Goal: Task Accomplishment & Management: Use online tool/utility

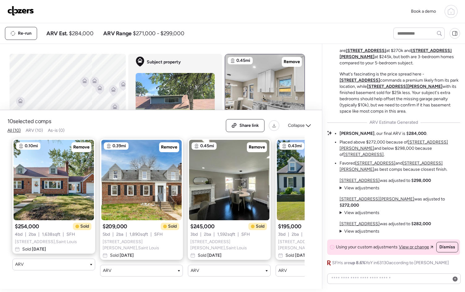
scroll to position [0, 443]
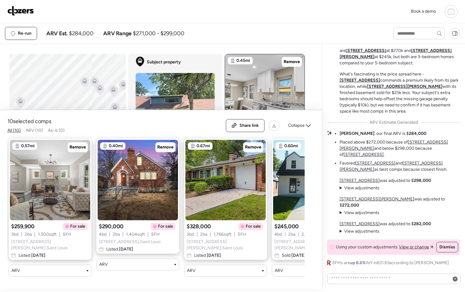
click at [24, 11] on img at bounding box center [20, 11] width 27 height 10
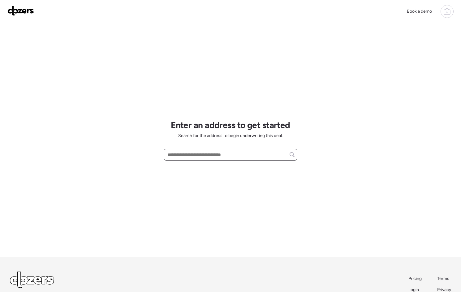
click at [190, 156] on input "text" at bounding box center [230, 154] width 128 height 9
paste input "**********"
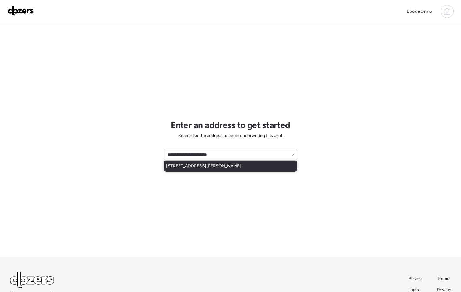
click at [203, 166] on span "[STREET_ADDRESS][PERSON_NAME]" at bounding box center [203, 166] width 75 height 6
type input "**********"
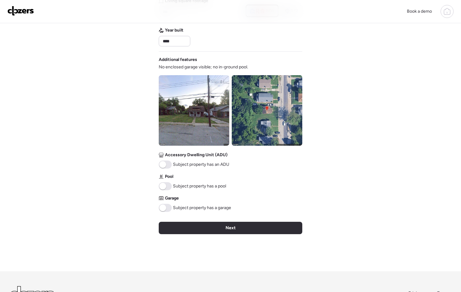
scroll to position [177, 0]
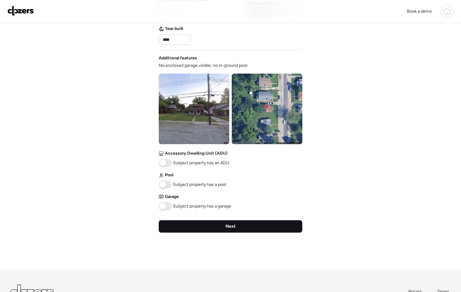
click at [237, 229] on div "Next" at bounding box center [230, 226] width 143 height 12
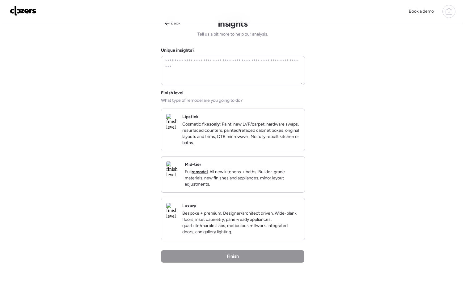
scroll to position [0, 0]
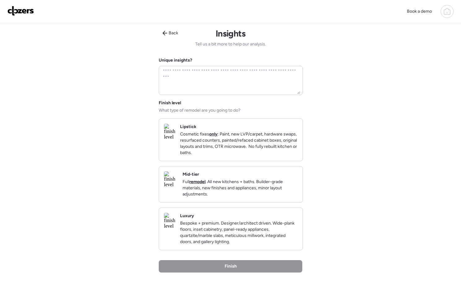
click at [231, 193] on p "Full remodel . All new kitchens + baths. Builder-grade materials, new finishes …" at bounding box center [239, 188] width 115 height 19
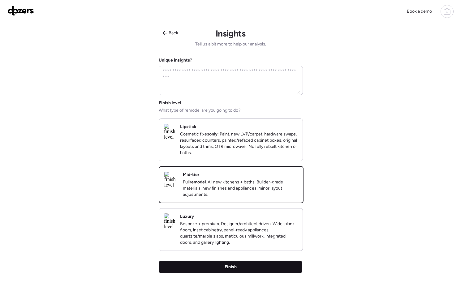
click at [250, 273] on div "Finish" at bounding box center [230, 267] width 143 height 12
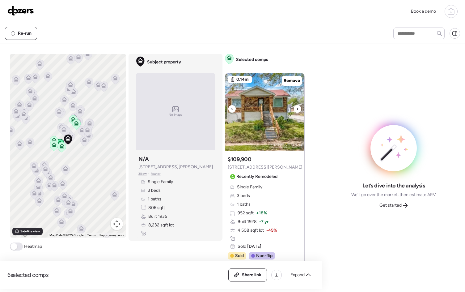
click at [297, 107] on icon at bounding box center [298, 108] width 2 height 7
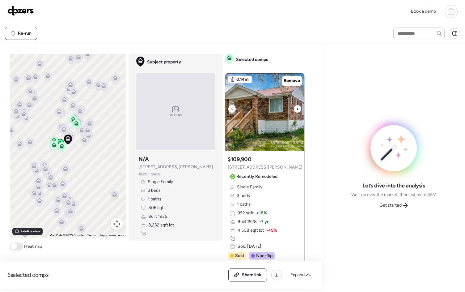
click at [297, 107] on icon at bounding box center [298, 108] width 2 height 7
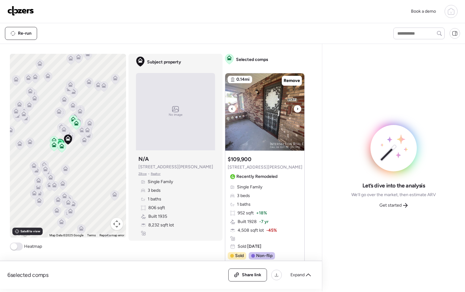
click at [297, 107] on icon at bounding box center [298, 108] width 2 height 7
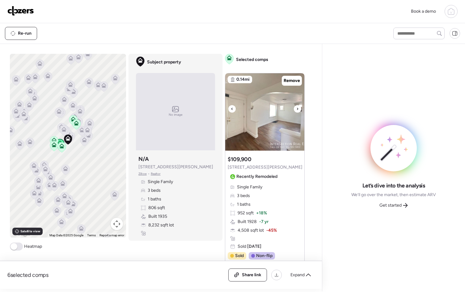
click at [297, 107] on icon at bounding box center [298, 108] width 2 height 7
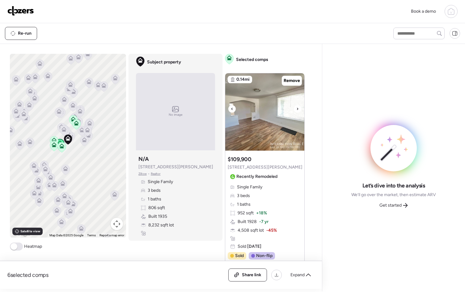
click at [297, 107] on icon at bounding box center [298, 108] width 2 height 7
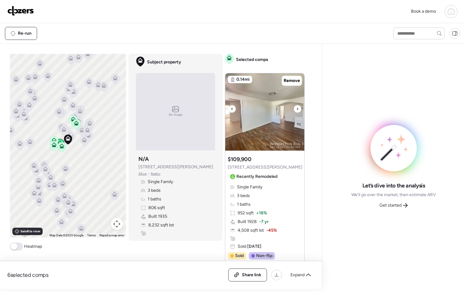
click at [297, 107] on icon at bounding box center [298, 108] width 2 height 7
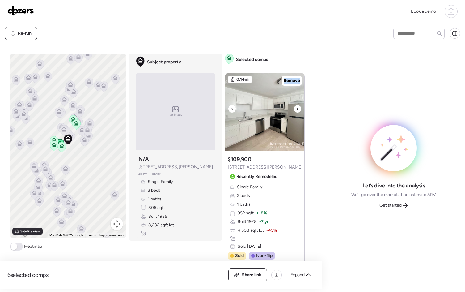
click at [297, 107] on icon at bounding box center [298, 108] width 2 height 7
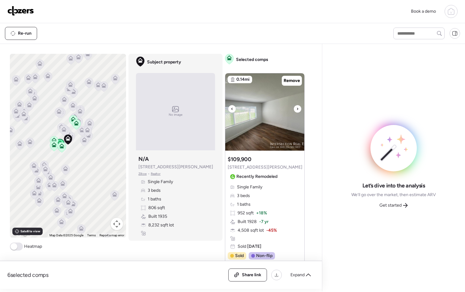
click at [297, 107] on icon at bounding box center [298, 108] width 2 height 7
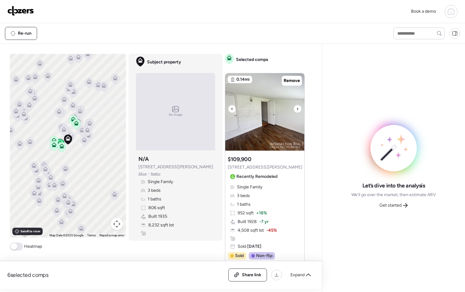
click at [297, 108] on icon at bounding box center [298, 108] width 2 height 7
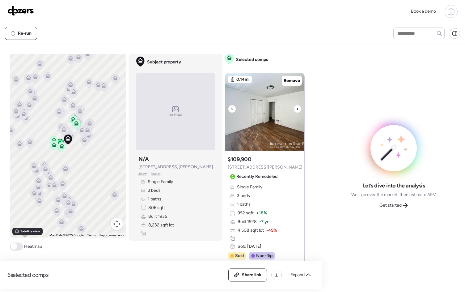
click at [297, 108] on icon at bounding box center [298, 108] width 2 height 7
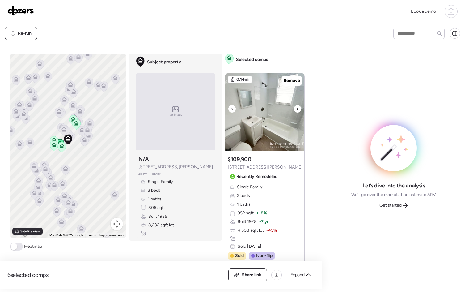
click at [297, 108] on icon at bounding box center [298, 108] width 2 height 7
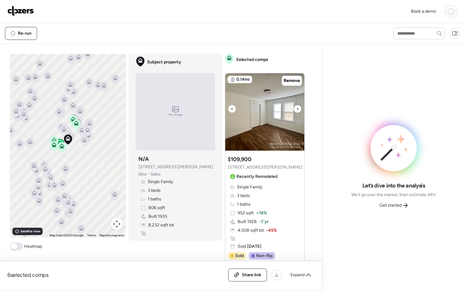
click at [297, 108] on icon at bounding box center [298, 108] width 2 height 7
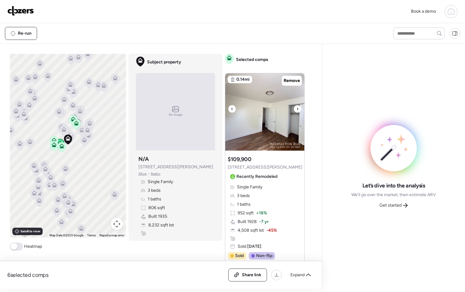
click at [297, 108] on icon at bounding box center [298, 108] width 2 height 7
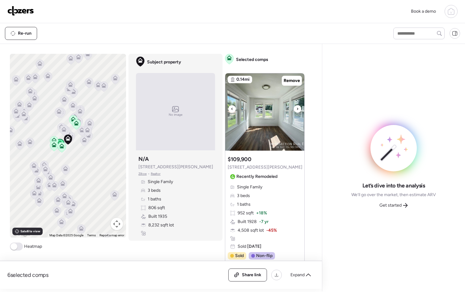
click at [297, 108] on icon at bounding box center [298, 108] width 2 height 7
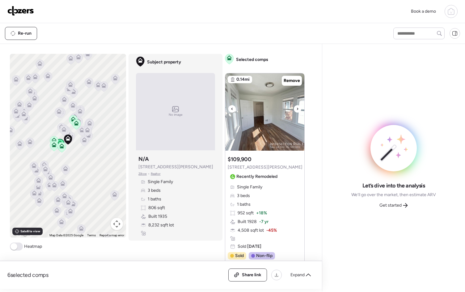
click at [297, 108] on icon at bounding box center [298, 108] width 2 height 7
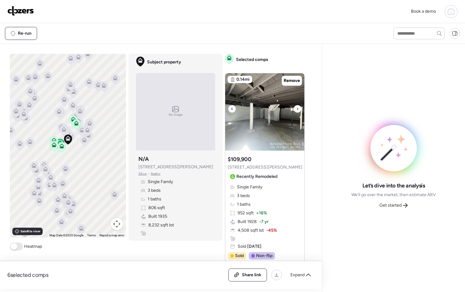
click at [297, 108] on icon at bounding box center [298, 108] width 2 height 7
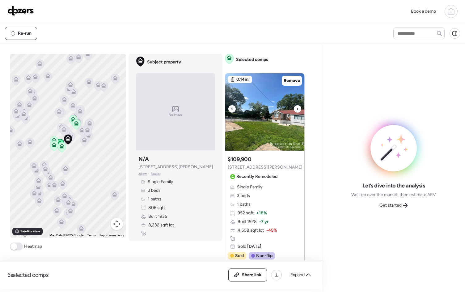
click at [297, 108] on icon at bounding box center [298, 108] width 2 height 7
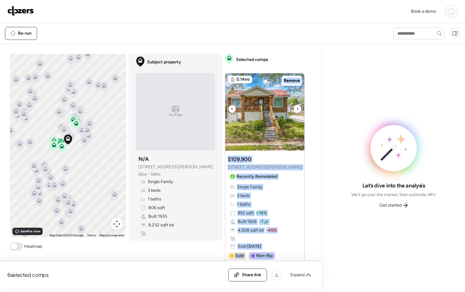
drag, startPoint x: 296, startPoint y: 108, endPoint x: 329, endPoint y: 88, distance: 38.6
click at [329, 88] on div "6 selected comps All (6) ARV (6) As-is (0) Share link Expand Comps list To acti…" at bounding box center [232, 167] width 465 height 247
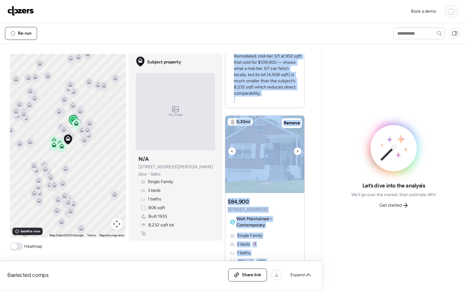
scroll to position [244, 0]
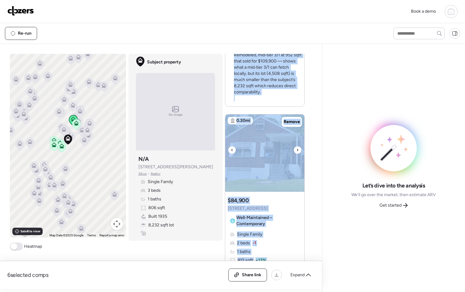
click at [285, 156] on img at bounding box center [264, 152] width 79 height 77
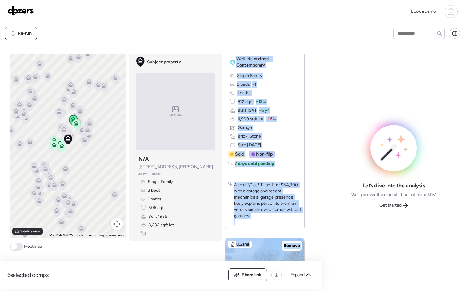
scroll to position [438, 0]
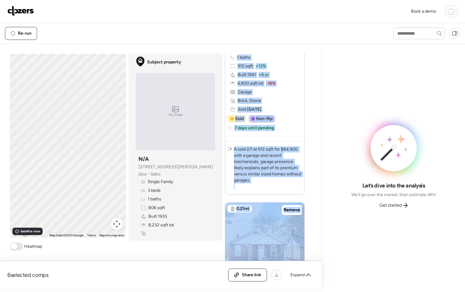
click at [293, 102] on div "Single Family 2 beds -1 1 baths 912 sqft + 13% Built 1941 + 6 yr 6,900 sqft lot…" at bounding box center [265, 74] width 74 height 75
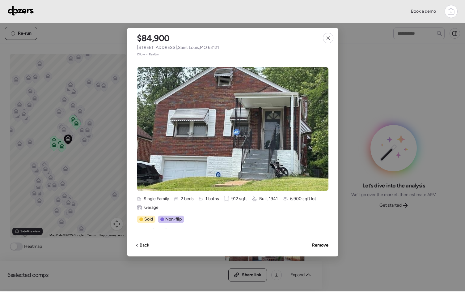
click at [334, 32] on div "$84,900 8708 Kendale Dr , Saint Louis , MO 63121 Zillow • Realtor Single Family…" at bounding box center [233, 142] width 212 height 229
click at [330, 38] on icon at bounding box center [328, 38] width 5 height 5
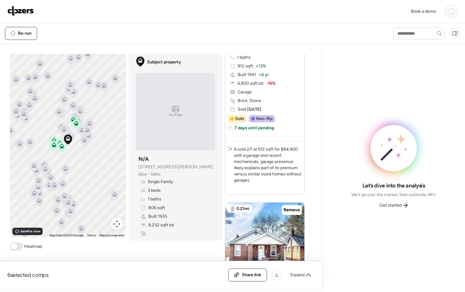
click at [330, 79] on div "Let’s dive into the analysis We’ll go over the market, then estimate ARV Get st…" at bounding box center [394, 168] width 133 height 238
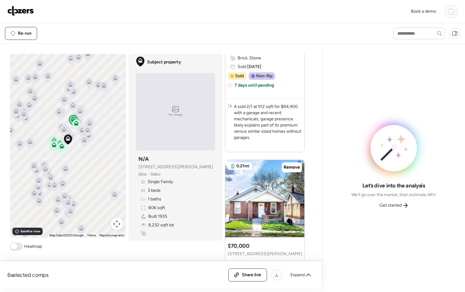
scroll to position [533, 0]
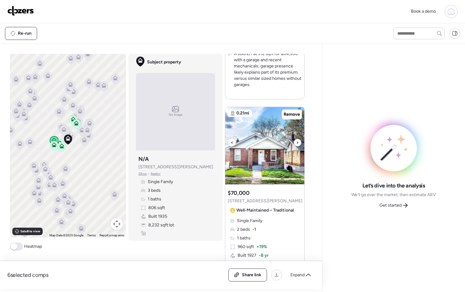
click at [297, 144] on div at bounding box center [297, 142] width 7 height 7
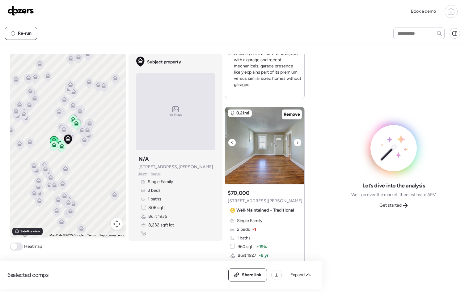
click at [297, 144] on div at bounding box center [297, 142] width 7 height 7
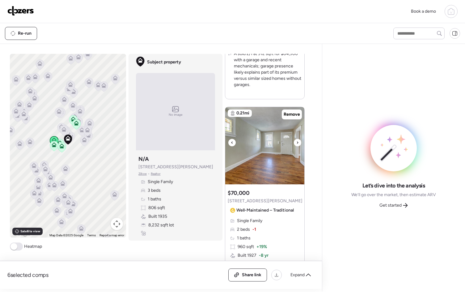
click at [297, 144] on div at bounding box center [297, 142] width 7 height 7
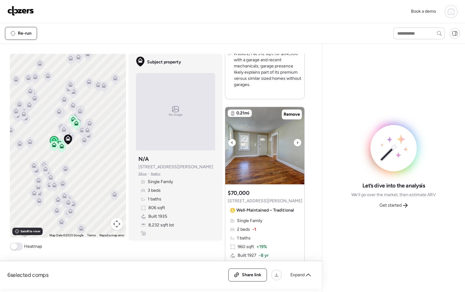
click at [297, 144] on div at bounding box center [297, 142] width 7 height 7
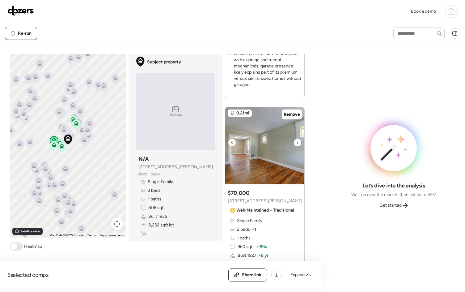
click at [297, 144] on div at bounding box center [297, 142] width 7 height 7
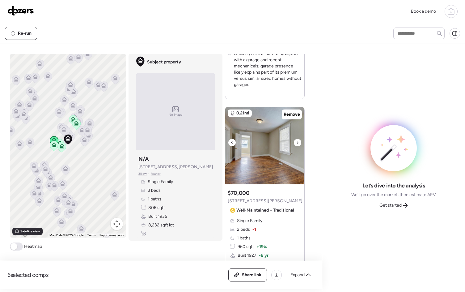
click at [297, 144] on div at bounding box center [297, 142] width 7 height 7
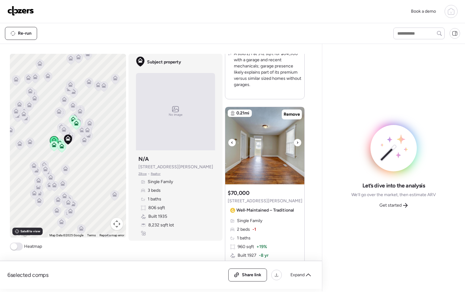
click at [297, 144] on div at bounding box center [297, 142] width 7 height 7
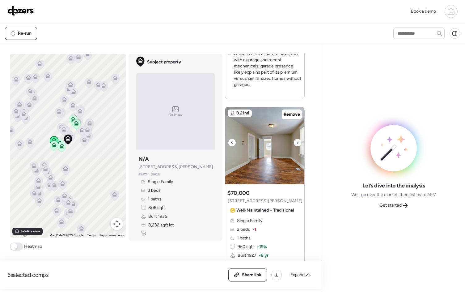
click at [297, 144] on div at bounding box center [297, 142] width 7 height 7
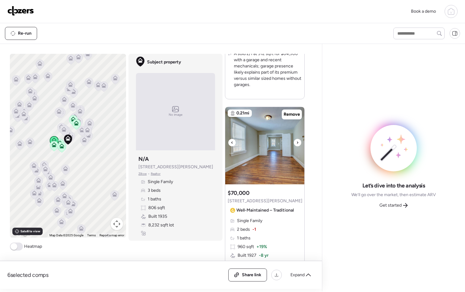
click at [297, 144] on div at bounding box center [297, 142] width 7 height 7
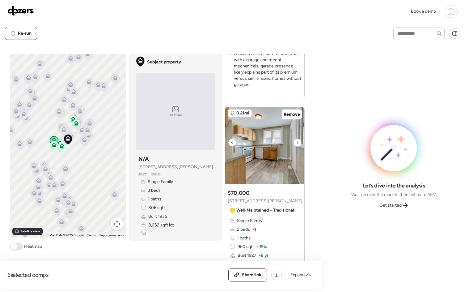
click at [297, 144] on icon at bounding box center [298, 142] width 2 height 7
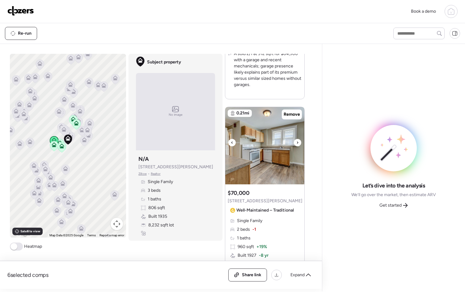
click at [297, 144] on icon at bounding box center [298, 142] width 2 height 7
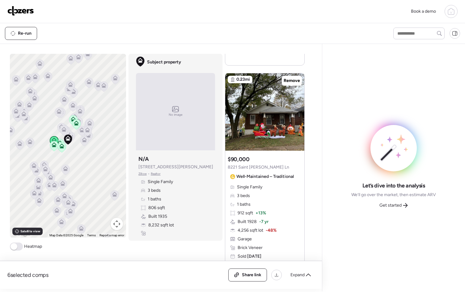
scroll to position [836, 0]
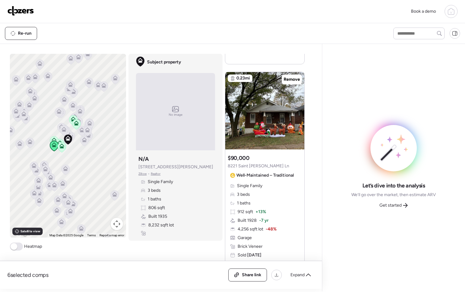
click at [295, 114] on div at bounding box center [264, 110] width 79 height 77
click at [270, 131] on div at bounding box center [264, 110] width 79 height 77
click at [272, 174] on span "Well-Maintained – Traditional" at bounding box center [266, 175] width 58 height 6
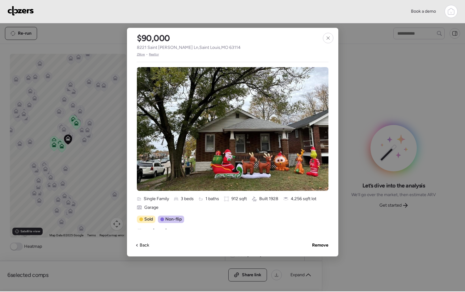
scroll to position [17, 0]
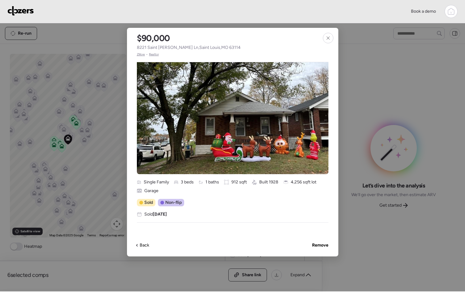
click at [324, 42] on div at bounding box center [328, 38] width 11 height 11
click at [328, 40] on icon at bounding box center [328, 38] width 5 height 5
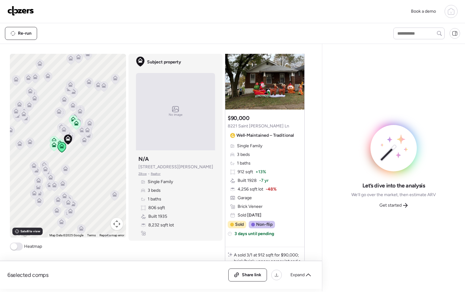
scroll to position [1054, 0]
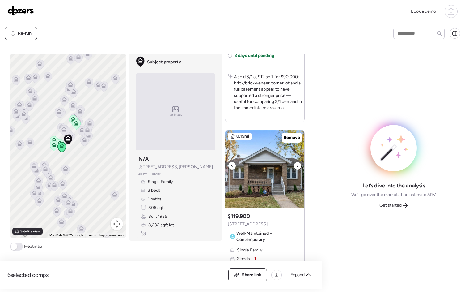
click at [297, 167] on icon at bounding box center [298, 165] width 2 height 7
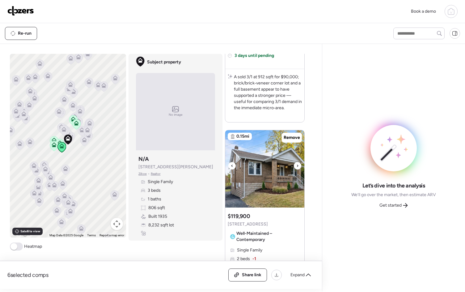
click at [297, 167] on icon at bounding box center [298, 165] width 2 height 7
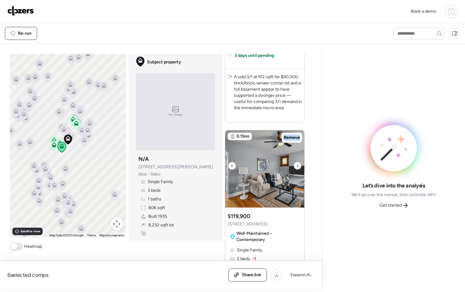
click at [297, 167] on icon at bounding box center [298, 165] width 2 height 7
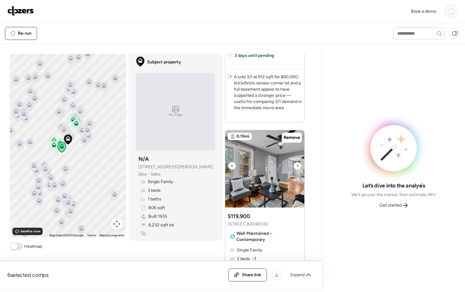
click at [297, 167] on icon at bounding box center [298, 165] width 2 height 7
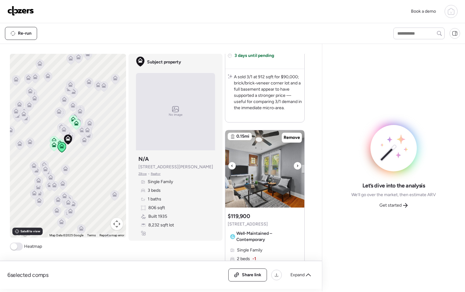
click at [297, 167] on icon at bounding box center [298, 165] width 2 height 7
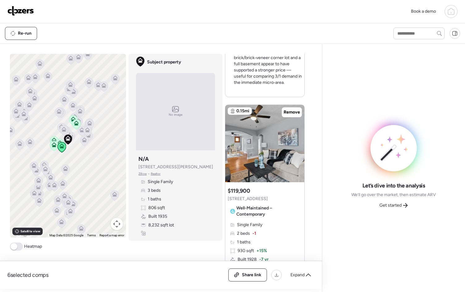
scroll to position [1080, 0]
click at [297, 137] on icon at bounding box center [298, 139] width 2 height 7
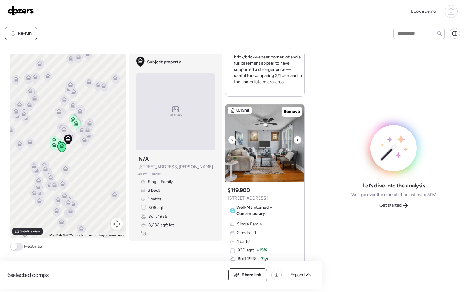
click at [297, 138] on icon at bounding box center [298, 139] width 2 height 7
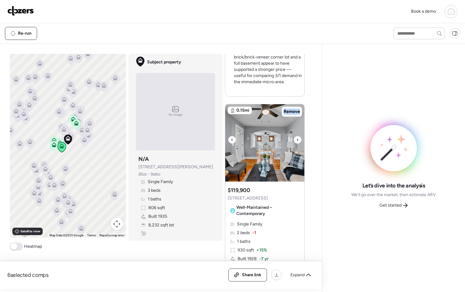
click at [297, 138] on icon at bounding box center [298, 139] width 2 height 7
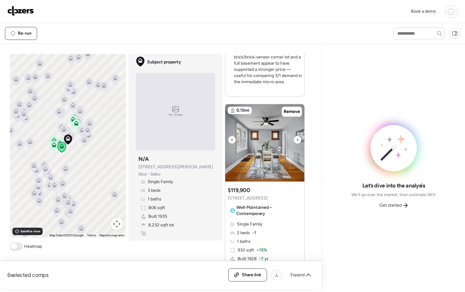
click at [297, 138] on icon at bounding box center [298, 139] width 2 height 7
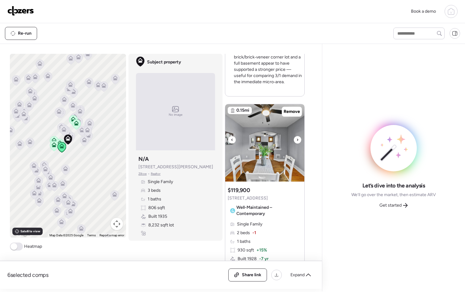
click at [297, 138] on icon at bounding box center [298, 139] width 2 height 7
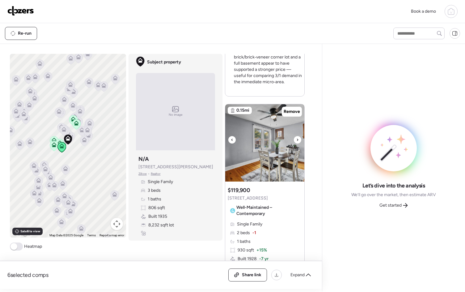
click at [297, 138] on icon at bounding box center [298, 139] width 2 height 7
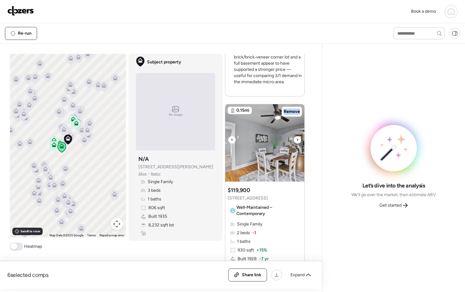
click at [297, 138] on icon at bounding box center [298, 139] width 2 height 7
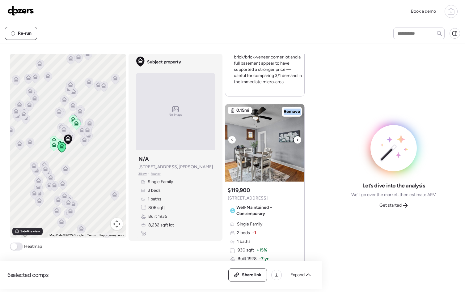
click at [297, 138] on icon at bounding box center [298, 139] width 2 height 7
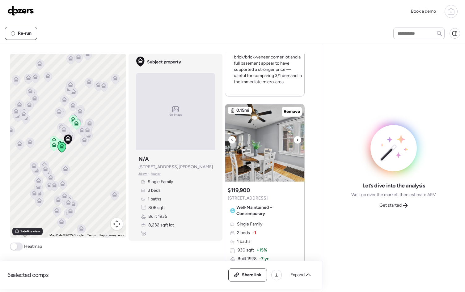
click at [297, 138] on icon at bounding box center [298, 139] width 2 height 7
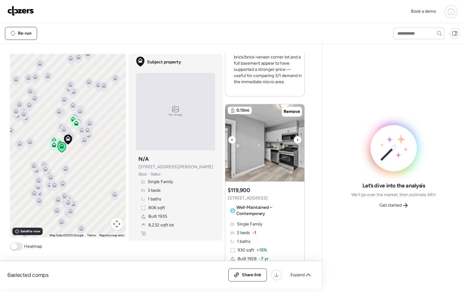
click at [297, 138] on icon at bounding box center [298, 139] width 2 height 7
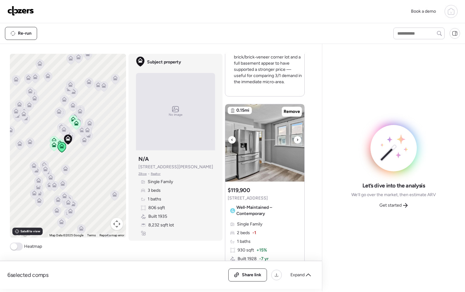
click at [297, 138] on icon at bounding box center [298, 139] width 2 height 7
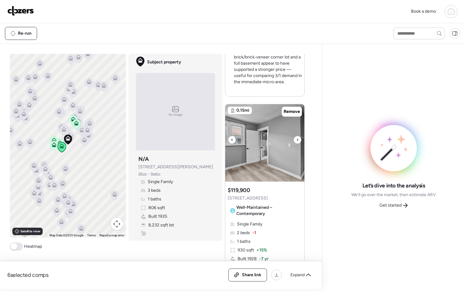
click at [297, 138] on icon at bounding box center [298, 139] width 2 height 7
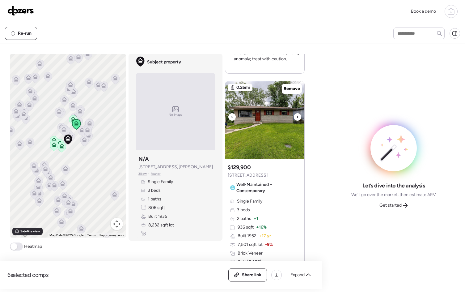
scroll to position [1377, 0]
click at [298, 117] on div at bounding box center [297, 116] width 7 height 7
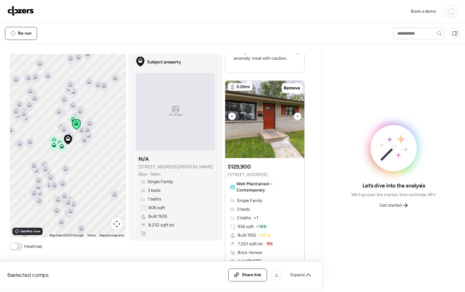
click at [298, 117] on div at bounding box center [297, 116] width 7 height 7
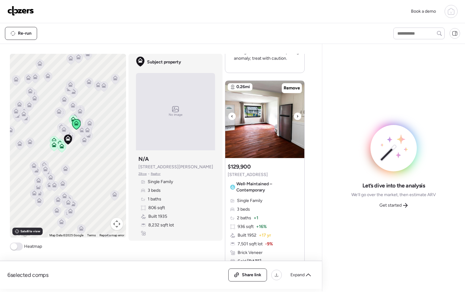
click at [298, 117] on div at bounding box center [297, 116] width 7 height 7
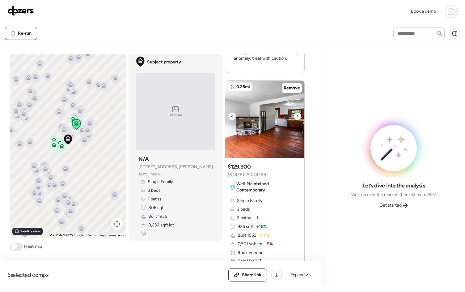
click at [298, 117] on div at bounding box center [297, 116] width 7 height 7
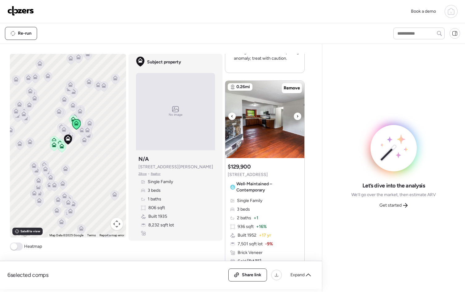
click at [298, 117] on div at bounding box center [297, 116] width 7 height 7
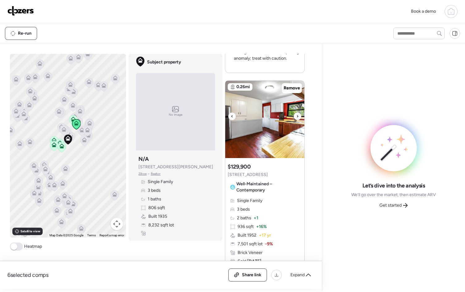
click at [298, 117] on div at bounding box center [297, 116] width 7 height 7
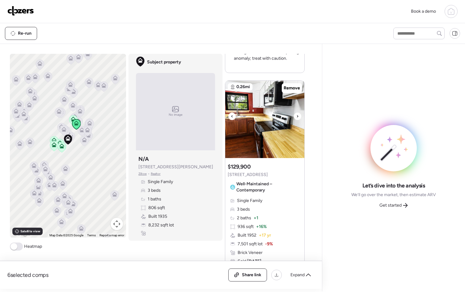
click at [298, 117] on div at bounding box center [297, 116] width 7 height 7
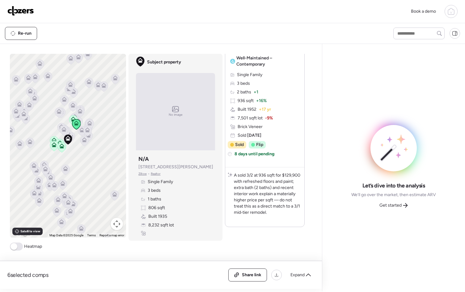
scroll to position [1503, 0]
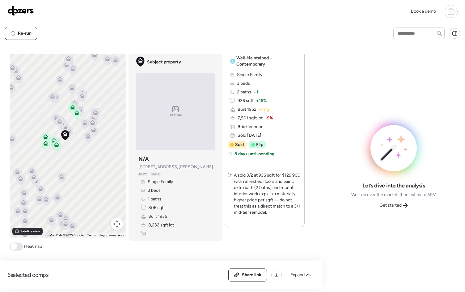
click at [14, 249] on span at bounding box center [16, 246] width 13 height 8
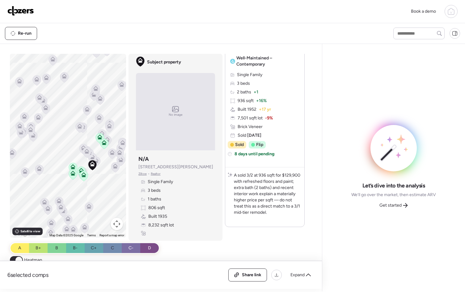
drag, startPoint x: 63, startPoint y: 178, endPoint x: 96, endPoint y: 216, distance: 51.1
click at [93, 214] on div at bounding box center [89, 207] width 9 height 11
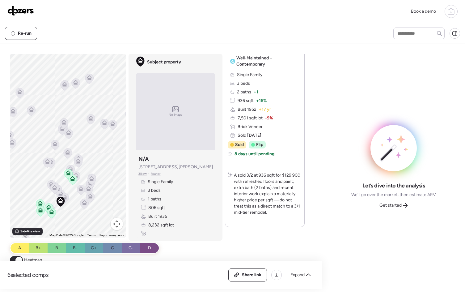
drag, startPoint x: 97, startPoint y: 166, endPoint x: 58, endPoint y: 191, distance: 46.5
click at [58, 191] on icon at bounding box center [57, 190] width 9 height 11
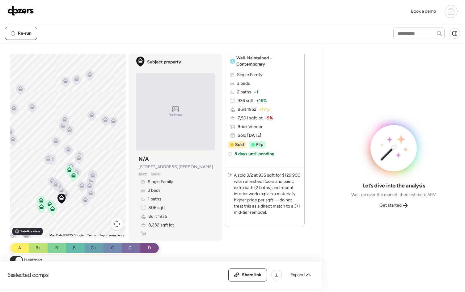
click at [75, 171] on icon at bounding box center [73, 176] width 9 height 11
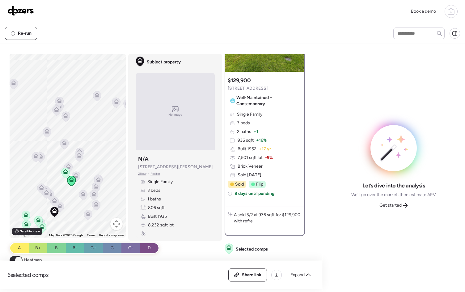
scroll to position [0, 0]
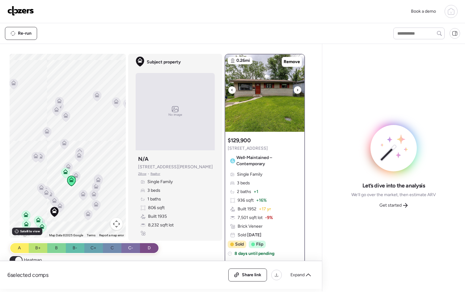
click at [294, 89] on div at bounding box center [297, 89] width 7 height 7
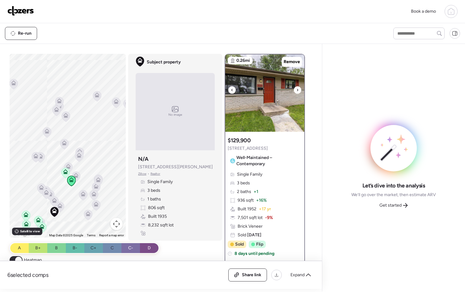
click at [297, 89] on icon at bounding box center [298, 89] width 2 height 7
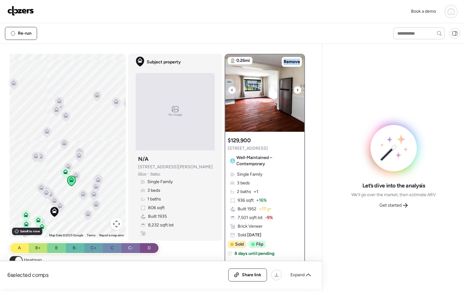
click at [297, 89] on icon at bounding box center [298, 89] width 2 height 7
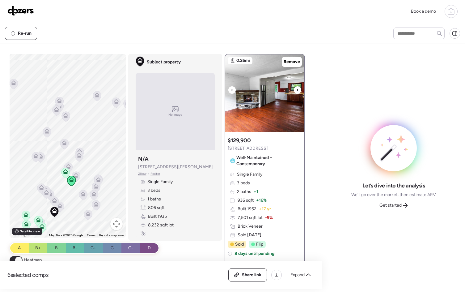
click at [297, 89] on icon at bounding box center [298, 89] width 2 height 7
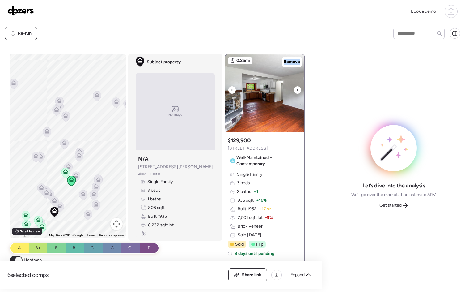
click at [297, 89] on icon at bounding box center [298, 89] width 2 height 7
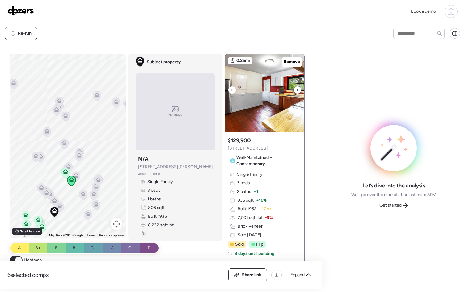
click at [297, 89] on icon at bounding box center [298, 89] width 2 height 7
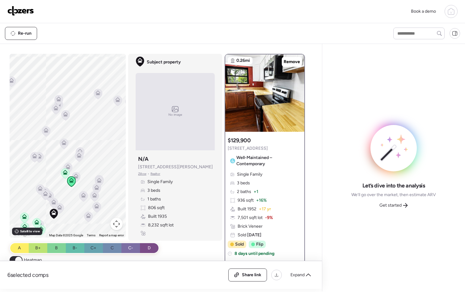
click at [68, 167] on icon at bounding box center [68, 168] width 8 height 10
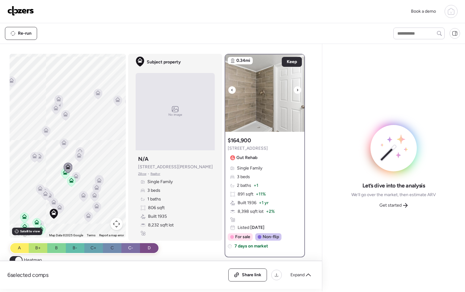
click at [294, 96] on img at bounding box center [264, 92] width 79 height 77
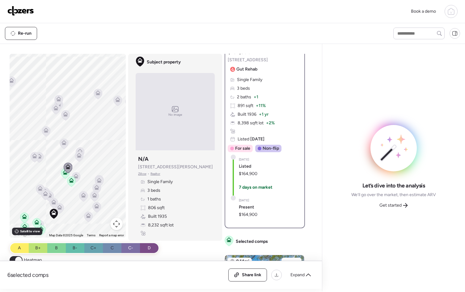
scroll to position [92, 0]
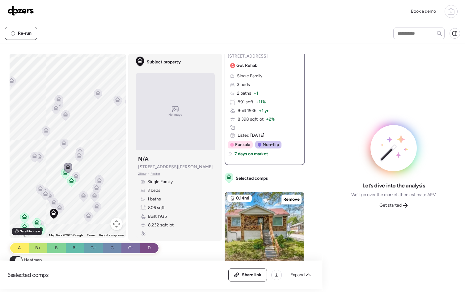
click at [74, 174] on icon at bounding box center [76, 174] width 5 height 3
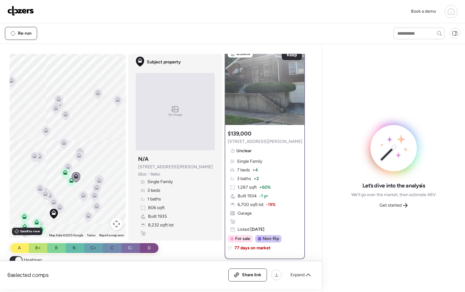
scroll to position [0, 0]
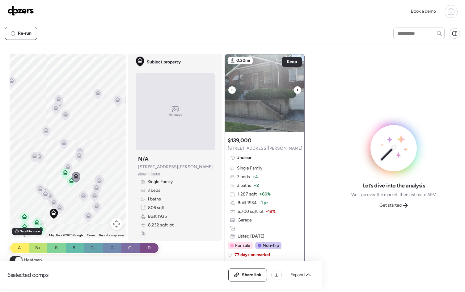
click at [299, 88] on img at bounding box center [264, 92] width 79 height 77
click at [77, 156] on icon at bounding box center [79, 157] width 4 height 2
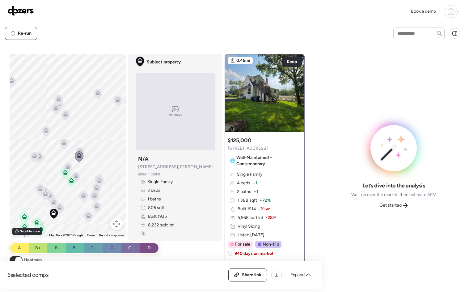
click at [79, 150] on icon at bounding box center [80, 150] width 5 height 3
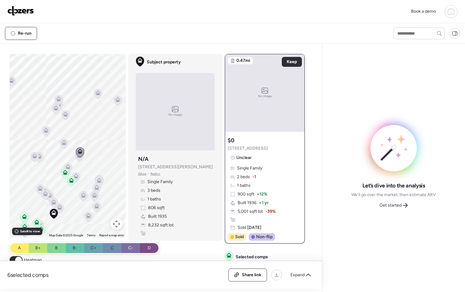
click at [62, 143] on icon at bounding box center [64, 142] width 5 height 5
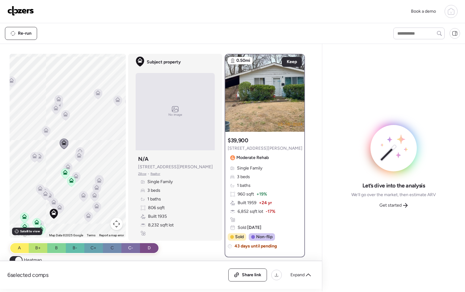
click at [40, 156] on icon at bounding box center [39, 157] width 8 height 10
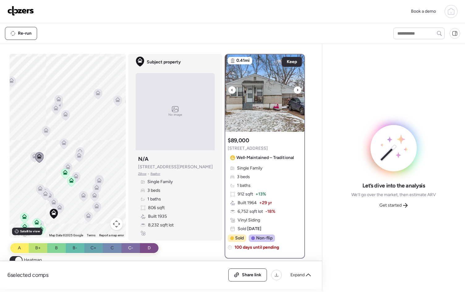
click at [297, 91] on icon at bounding box center [298, 89] width 2 height 7
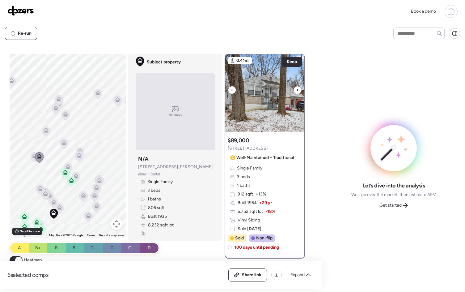
click at [297, 91] on img at bounding box center [264, 92] width 79 height 77
click at [35, 158] on icon at bounding box center [39, 157] width 9 height 11
click at [31, 159] on icon at bounding box center [35, 157] width 8 height 10
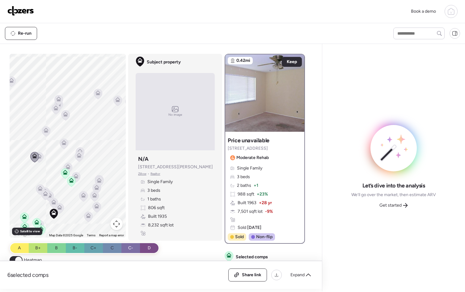
click at [38, 189] on icon at bounding box center [40, 190] width 4 height 2
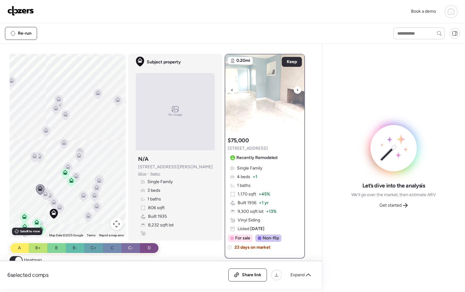
click at [297, 90] on icon at bounding box center [297, 90] width 1 height 2
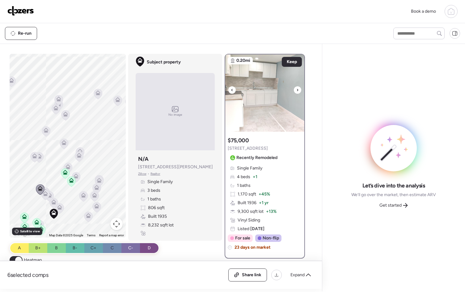
click at [297, 91] on icon at bounding box center [298, 89] width 2 height 7
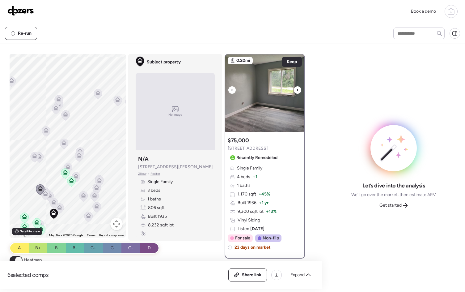
click at [297, 91] on icon at bounding box center [298, 89] width 2 height 7
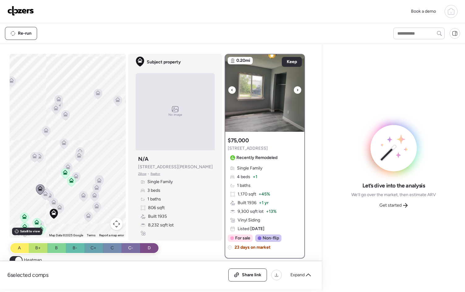
click at [297, 91] on icon at bounding box center [298, 89] width 2 height 7
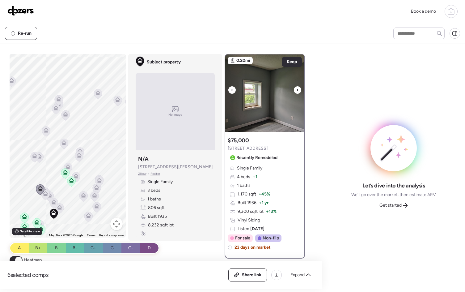
click at [297, 91] on icon at bounding box center [298, 89] width 2 height 7
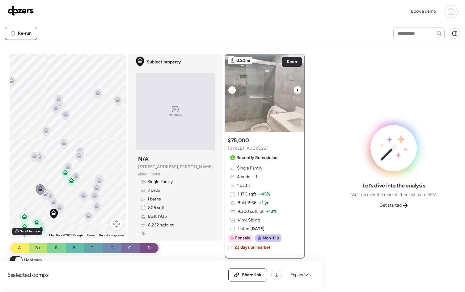
click at [297, 91] on icon at bounding box center [298, 89] width 2 height 7
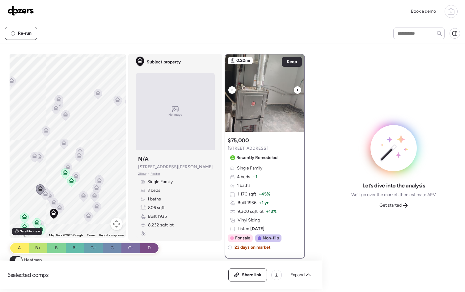
click at [297, 91] on icon at bounding box center [298, 89] width 2 height 7
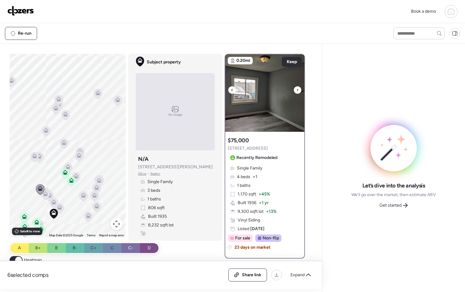
click at [297, 91] on icon at bounding box center [298, 89] width 2 height 7
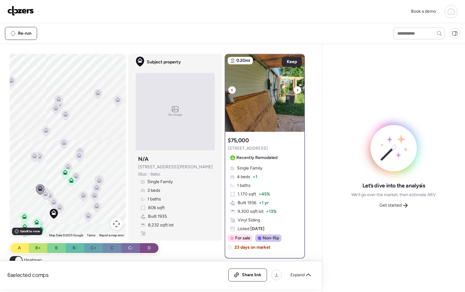
click at [297, 90] on icon at bounding box center [298, 89] width 2 height 7
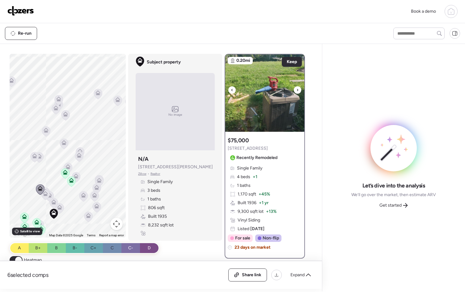
click at [297, 90] on icon at bounding box center [298, 89] width 2 height 7
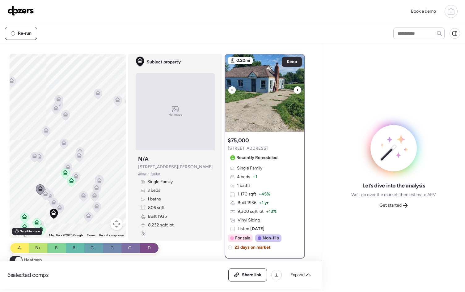
click at [297, 90] on icon at bounding box center [298, 89] width 2 height 7
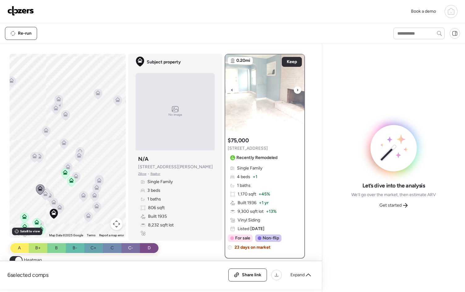
click at [297, 90] on icon at bounding box center [298, 89] width 2 height 7
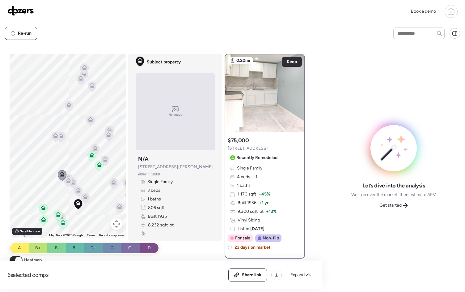
drag, startPoint x: 74, startPoint y: 188, endPoint x: 98, endPoint y: 173, distance: 28.1
click at [98, 173] on div "To activate drag with keyboard, press Alt + Enter. Once in keyboard drag state,…" at bounding box center [68, 146] width 116 height 184
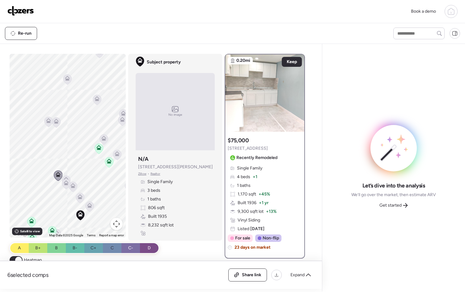
click at [66, 177] on icon at bounding box center [66, 181] width 8 height 10
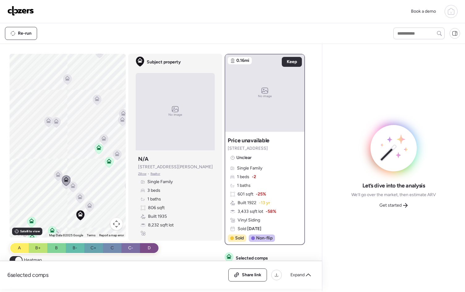
click at [65, 186] on div at bounding box center [66, 180] width 9 height 11
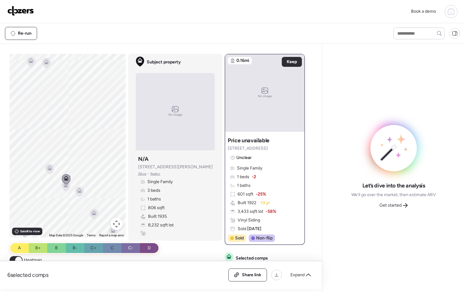
click at [64, 189] on icon at bounding box center [66, 186] width 8 height 10
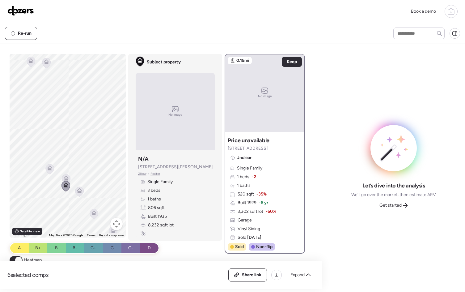
click at [80, 191] on icon at bounding box center [79, 192] width 8 height 10
click at [92, 211] on icon at bounding box center [94, 212] width 5 height 5
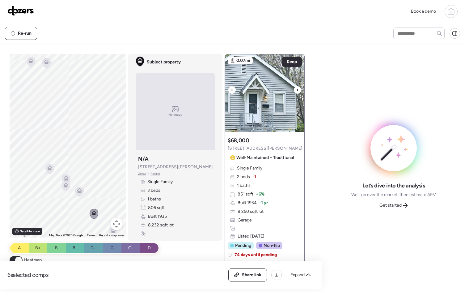
click at [297, 90] on icon at bounding box center [297, 90] width 1 height 2
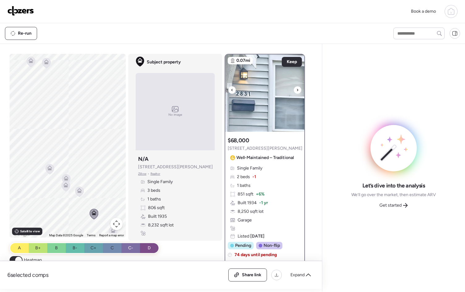
click at [297, 90] on icon at bounding box center [297, 90] width 1 height 2
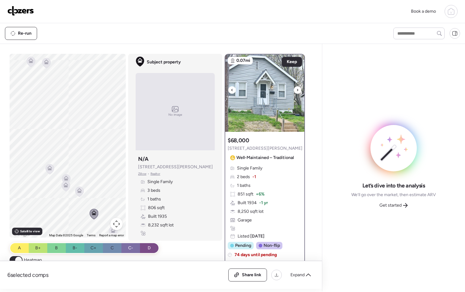
click at [297, 90] on icon at bounding box center [297, 90] width 1 height 2
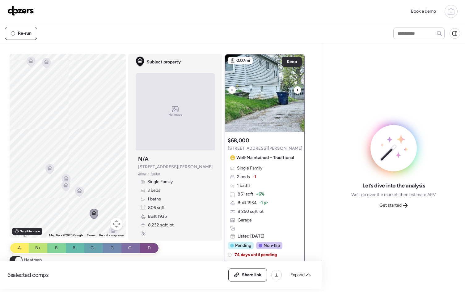
click at [297, 90] on icon at bounding box center [297, 90] width 1 height 2
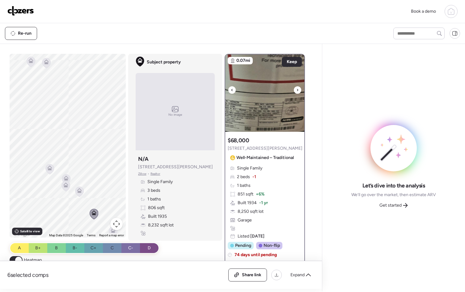
click at [297, 90] on icon at bounding box center [297, 90] width 1 height 2
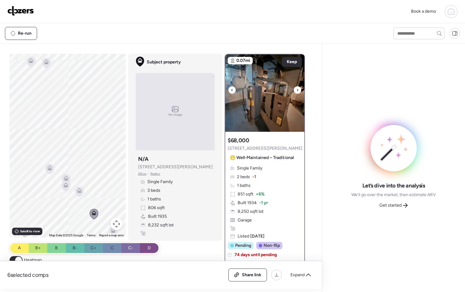
click at [297, 90] on icon at bounding box center [297, 90] width 1 height 2
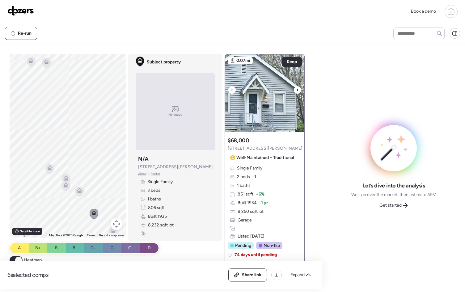
click at [297, 90] on icon at bounding box center [297, 90] width 1 height 2
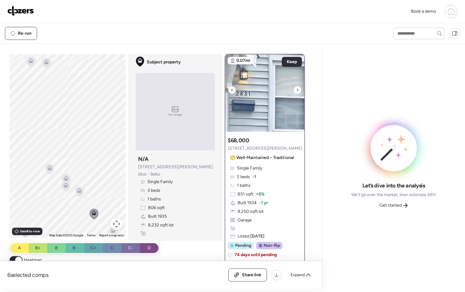
click at [297, 90] on icon at bounding box center [297, 90] width 1 height 2
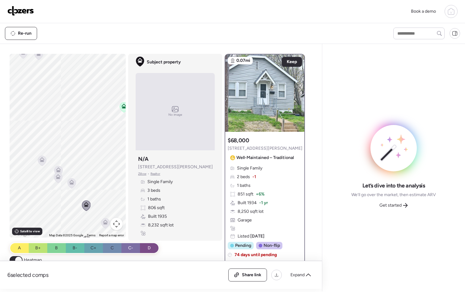
drag, startPoint x: 95, startPoint y: 177, endPoint x: 92, endPoint y: 172, distance: 5.9
click at [92, 172] on div "To navigate, press the arrow keys. To activate drag with keyboard, press Alt + …" at bounding box center [68, 146] width 116 height 184
drag, startPoint x: 87, startPoint y: 192, endPoint x: 81, endPoint y: 184, distance: 10.2
click at [81, 184] on div "To navigate, press the arrow keys. To activate drag with keyboard, press Alt + …" at bounding box center [68, 146] width 116 height 184
click at [85, 191] on icon at bounding box center [86, 191] width 4 height 2
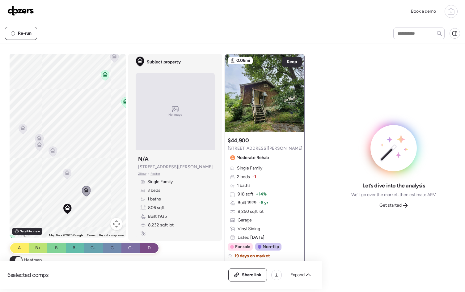
click at [66, 171] on icon at bounding box center [67, 172] width 5 height 5
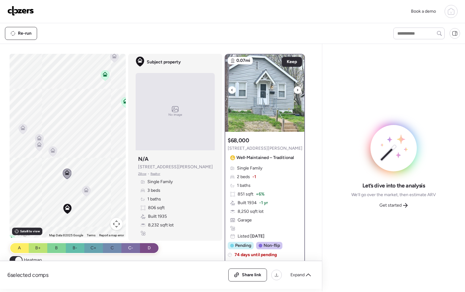
click at [297, 90] on icon at bounding box center [297, 90] width 1 height 2
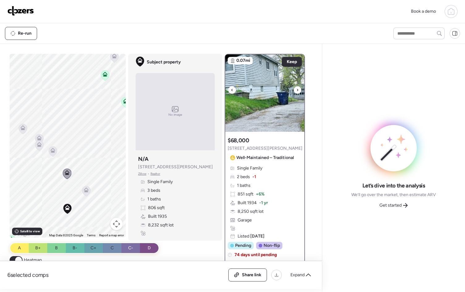
click at [297, 90] on icon at bounding box center [297, 90] width 1 height 2
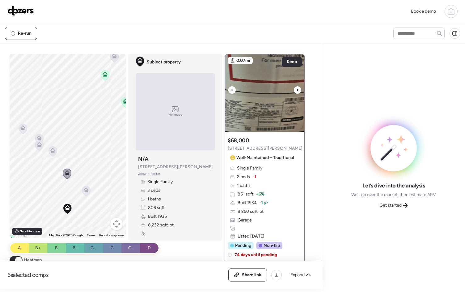
click at [297, 90] on icon at bounding box center [297, 90] width 1 height 2
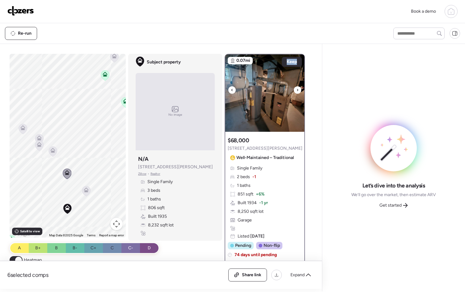
click at [297, 90] on icon at bounding box center [297, 90] width 1 height 2
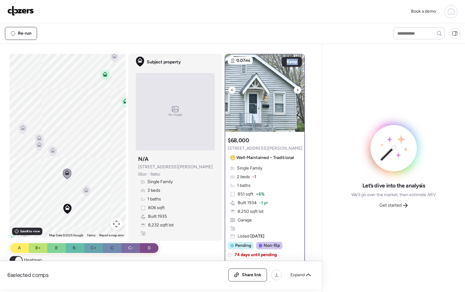
click at [297, 90] on icon at bounding box center [297, 90] width 1 height 2
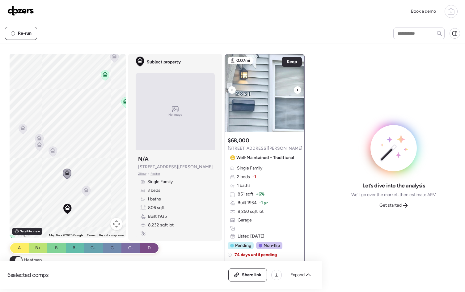
click at [297, 90] on icon at bounding box center [297, 90] width 1 height 2
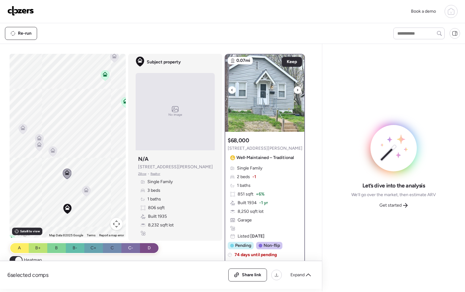
click at [297, 90] on icon at bounding box center [297, 90] width 1 height 2
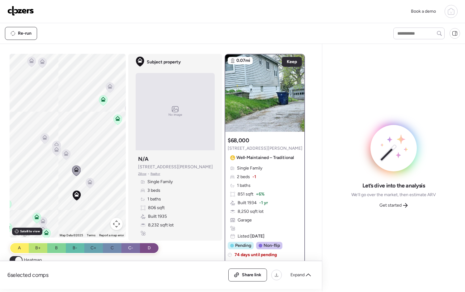
drag, startPoint x: 96, startPoint y: 194, endPoint x: 99, endPoint y: 151, distance: 43.1
click at [99, 151] on div "To activate drag with keyboard, press Alt + Enter. Once in keyboard drag state,…" at bounding box center [68, 146] width 116 height 184
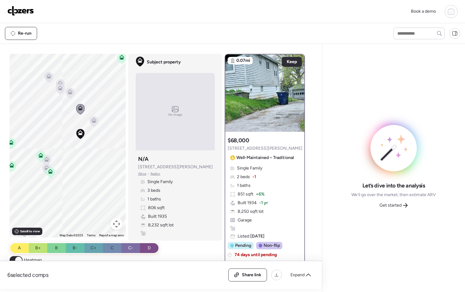
click at [46, 161] on icon at bounding box center [47, 161] width 4 height 2
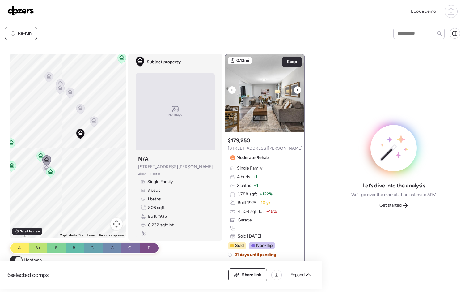
click at [297, 88] on icon at bounding box center [298, 89] width 2 height 7
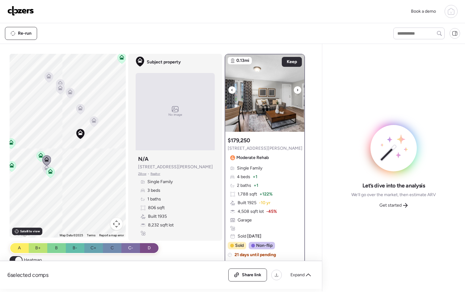
click at [297, 88] on icon at bounding box center [298, 89] width 2 height 7
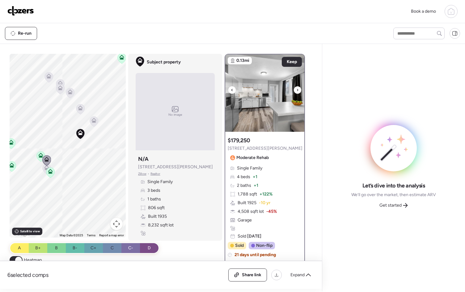
click at [297, 88] on icon at bounding box center [298, 89] width 2 height 7
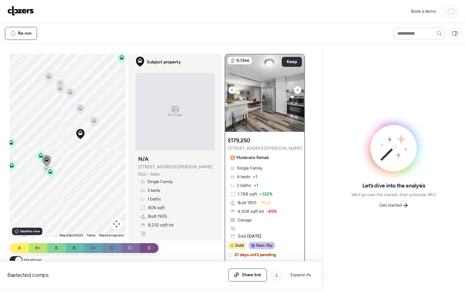
click at [297, 88] on icon at bounding box center [298, 89] width 2 height 7
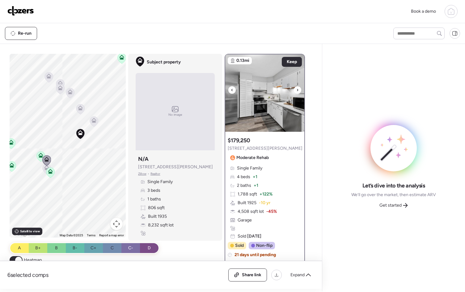
click at [297, 88] on icon at bounding box center [298, 89] width 2 height 7
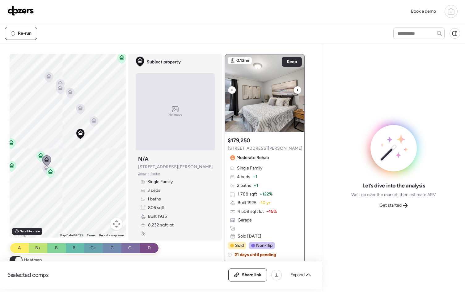
click at [297, 89] on icon at bounding box center [298, 89] width 2 height 7
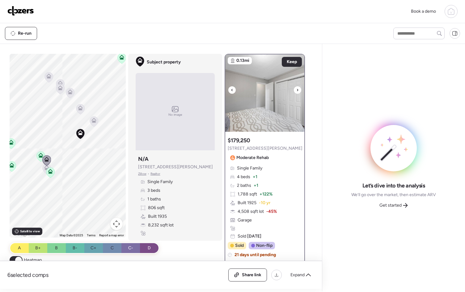
click at [297, 89] on icon at bounding box center [298, 89] width 2 height 7
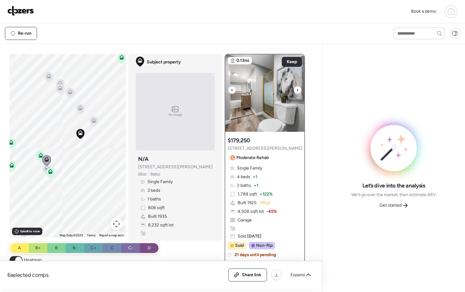
click at [297, 90] on icon at bounding box center [298, 89] width 2 height 7
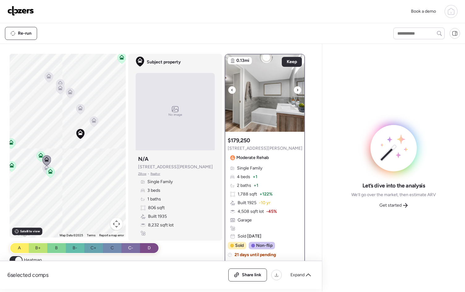
click at [297, 90] on icon at bounding box center [298, 89] width 2 height 7
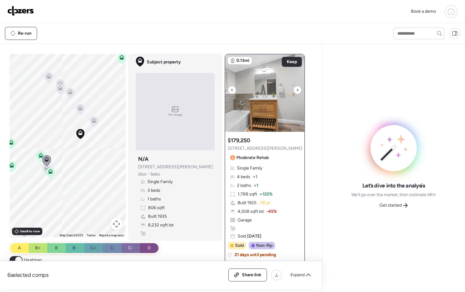
click at [297, 90] on icon at bounding box center [298, 89] width 2 height 7
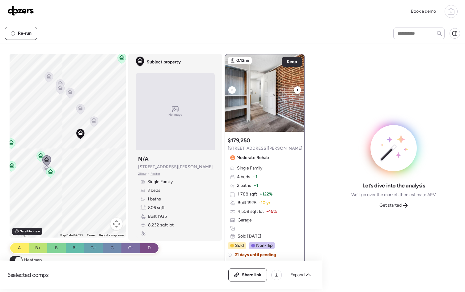
click at [297, 90] on icon at bounding box center [298, 89] width 2 height 7
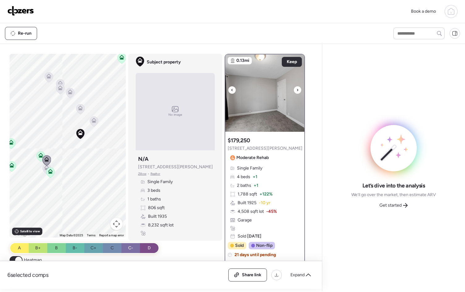
click at [297, 90] on icon at bounding box center [298, 89] width 2 height 7
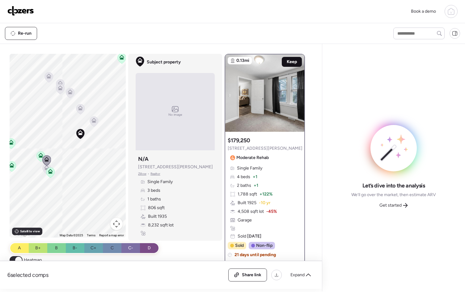
click at [288, 62] on span "Keep" at bounding box center [292, 62] width 10 height 6
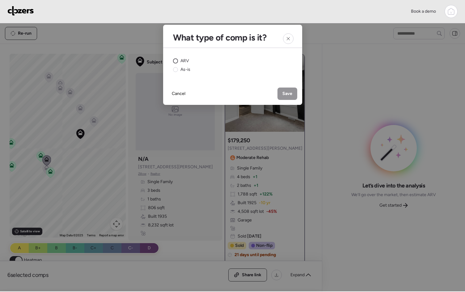
click at [178, 60] on circle at bounding box center [175, 61] width 5 height 5
click at [284, 96] on span "Save" at bounding box center [288, 94] width 10 height 6
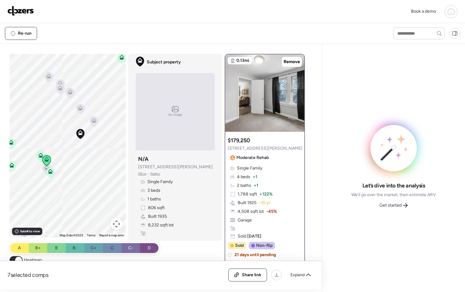
click at [45, 169] on icon at bounding box center [47, 169] width 4 height 2
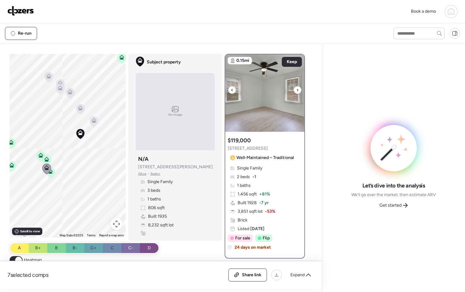
click at [298, 85] on img at bounding box center [264, 92] width 79 height 77
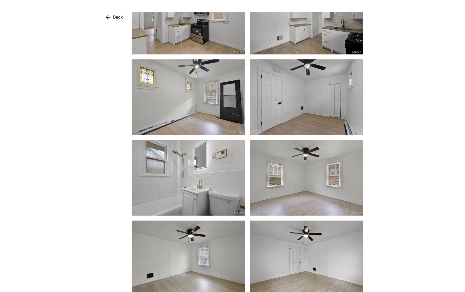
scroll to position [582, 0]
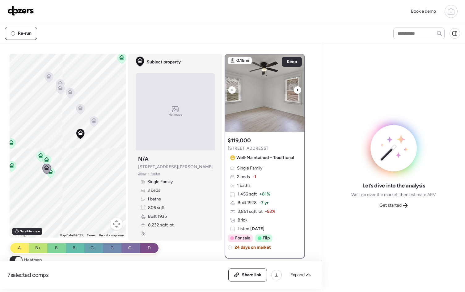
click at [276, 91] on img at bounding box center [264, 92] width 79 height 77
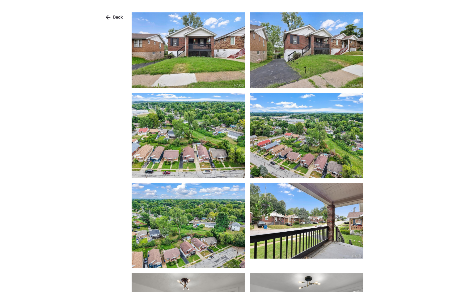
click at [209, 75] on img at bounding box center [188, 49] width 113 height 75
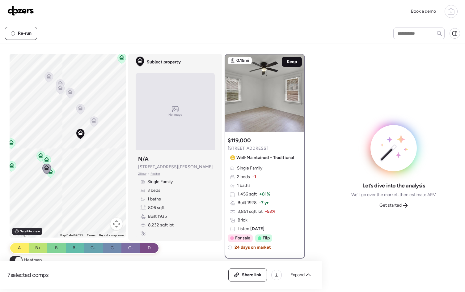
click at [287, 63] on span "Keep" at bounding box center [292, 62] width 10 height 6
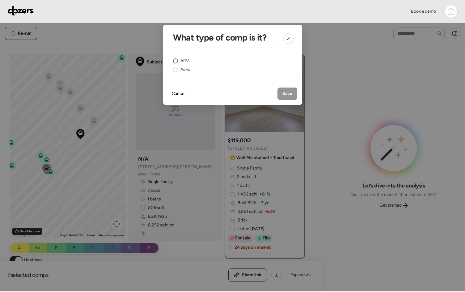
click at [177, 59] on circle at bounding box center [175, 61] width 5 height 5
click at [292, 91] on span "Save" at bounding box center [288, 94] width 10 height 6
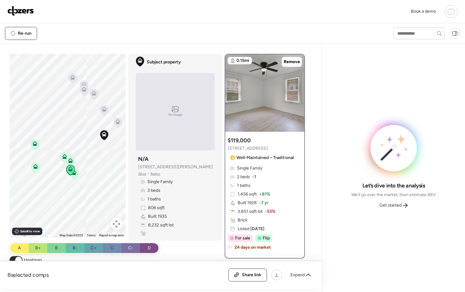
drag, startPoint x: 88, startPoint y: 176, endPoint x: 115, endPoint y: 177, distance: 26.6
click at [115, 177] on div "To activate drag with keyboard, press Alt + Enter. Once in keyboard drag state,…" at bounding box center [68, 146] width 116 height 184
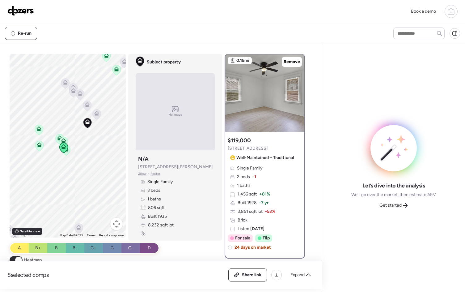
drag, startPoint x: 96, startPoint y: 188, endPoint x: 79, endPoint y: 159, distance: 33.8
click at [79, 159] on div "To activate drag with keyboard, press Alt + Enter. Once in keyboard drag state,…" at bounding box center [68, 146] width 116 height 184
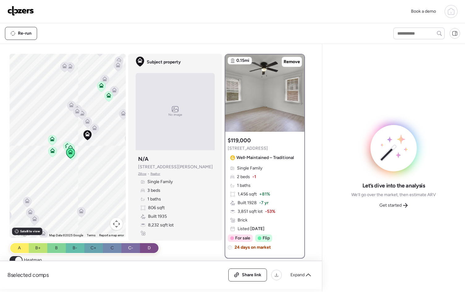
click at [79, 213] on icon at bounding box center [81, 212] width 4 height 2
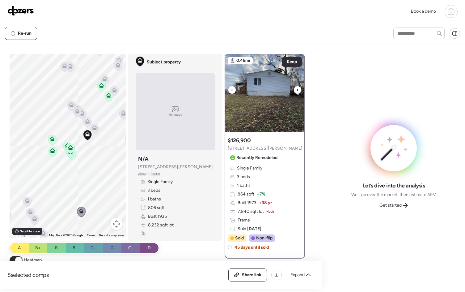
click at [297, 89] on icon at bounding box center [298, 89] width 2 height 7
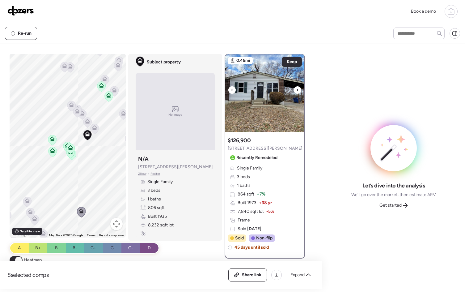
click at [297, 89] on icon at bounding box center [298, 89] width 2 height 7
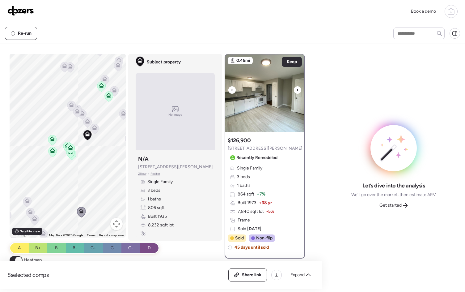
click at [297, 89] on icon at bounding box center [298, 89] width 2 height 7
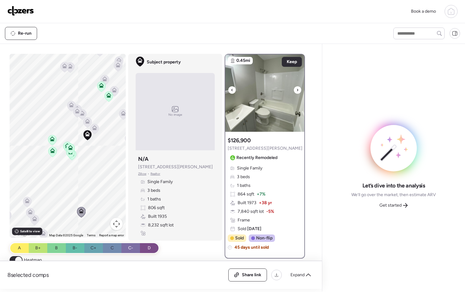
click at [297, 89] on icon at bounding box center [298, 89] width 2 height 7
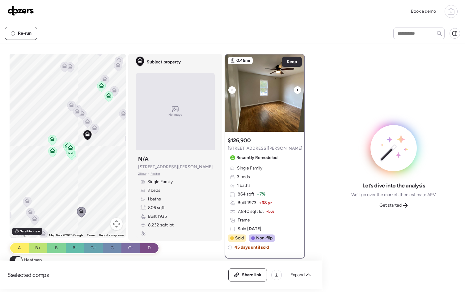
click at [297, 89] on icon at bounding box center [298, 89] width 2 height 7
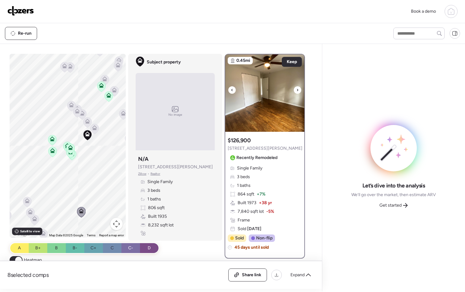
click at [297, 89] on icon at bounding box center [297, 90] width 1 height 2
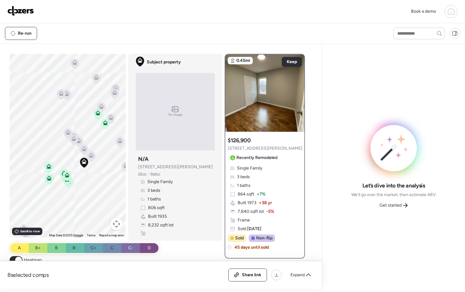
drag, startPoint x: 88, startPoint y: 167, endPoint x: 84, endPoint y: 197, distance: 30.2
click at [84, 197] on div "To activate drag with keyboard, press Alt + Enter. Once in keyboard drag state,…" at bounding box center [68, 146] width 116 height 184
click at [90, 156] on icon at bounding box center [91, 157] width 4 height 2
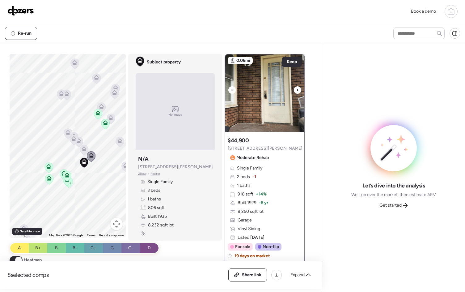
click at [297, 92] on icon at bounding box center [298, 89] width 2 height 7
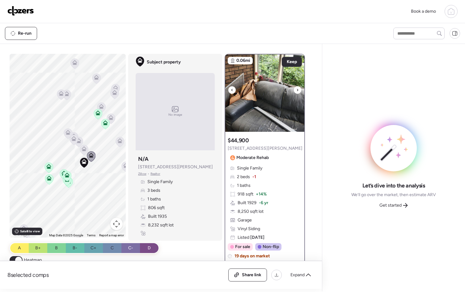
click at [297, 92] on icon at bounding box center [298, 89] width 2 height 7
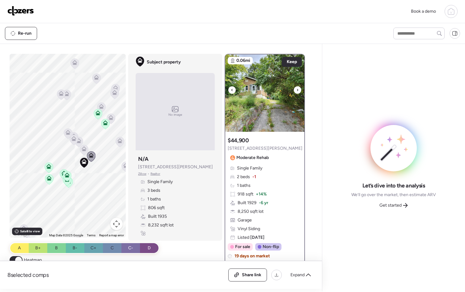
click at [297, 92] on icon at bounding box center [298, 89] width 2 height 7
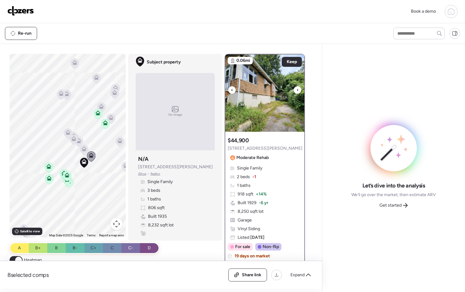
click at [297, 92] on icon at bounding box center [298, 89] width 2 height 7
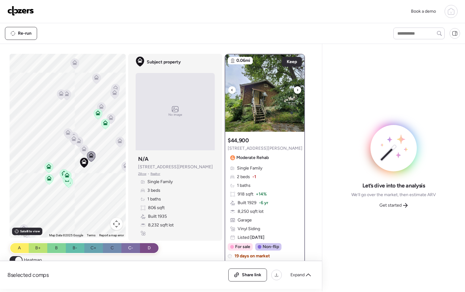
click at [297, 92] on icon at bounding box center [298, 89] width 2 height 7
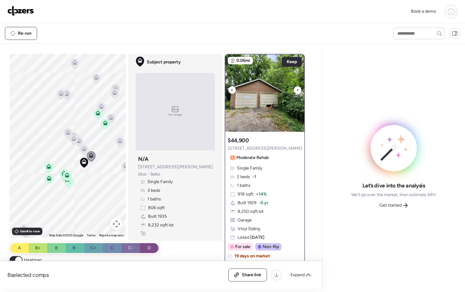
click at [297, 92] on icon at bounding box center [298, 89] width 2 height 7
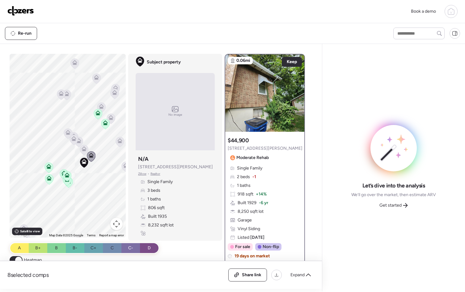
click at [84, 150] on icon at bounding box center [84, 148] width 5 height 5
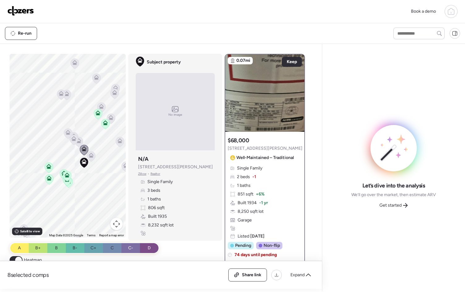
click at [77, 143] on icon at bounding box center [79, 142] width 4 height 2
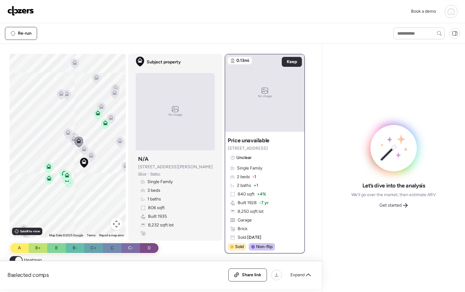
click at [75, 141] on icon at bounding box center [79, 142] width 9 height 11
click at [71, 138] on icon at bounding box center [73, 137] width 5 height 3
click at [73, 134] on icon at bounding box center [73, 136] width 5 height 5
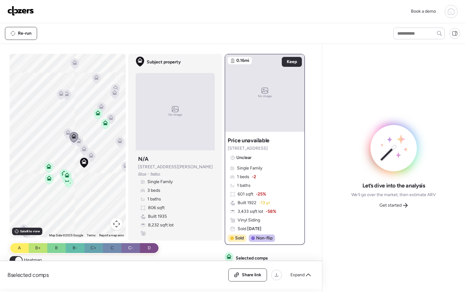
click at [66, 134] on icon at bounding box center [68, 134] width 4 height 2
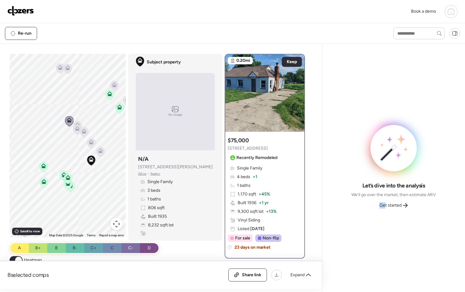
drag, startPoint x: 386, startPoint y: 206, endPoint x: 348, endPoint y: 213, distance: 38.3
click at [348, 213] on div "Let’s dive into the analysis We’ll go over the market, then estimate ARV Get st…" at bounding box center [394, 168] width 133 height 238
click at [295, 277] on span "Expand" at bounding box center [298, 275] width 14 height 6
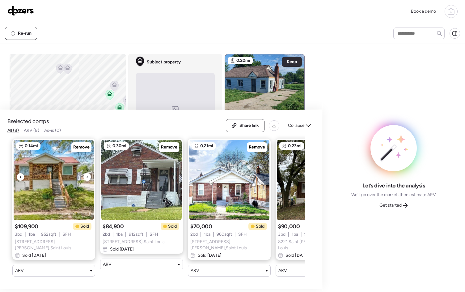
click at [87, 179] on icon at bounding box center [87, 176] width 2 height 7
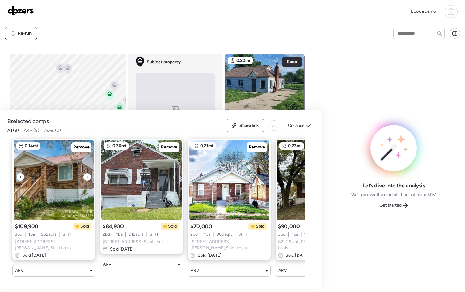
click at [87, 179] on icon at bounding box center [87, 176] width 2 height 7
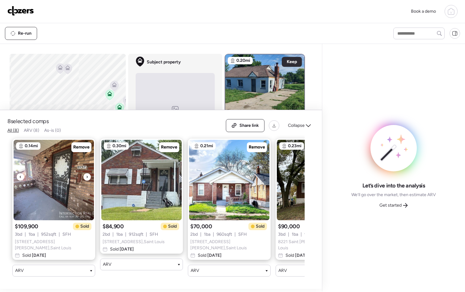
click at [87, 179] on icon at bounding box center [87, 176] width 2 height 7
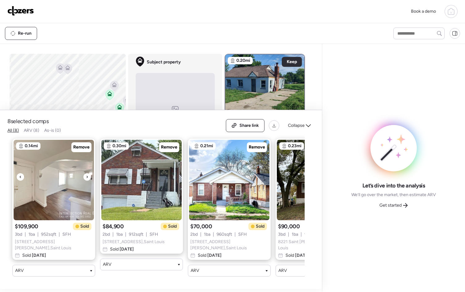
click at [87, 179] on icon at bounding box center [87, 176] width 2 height 7
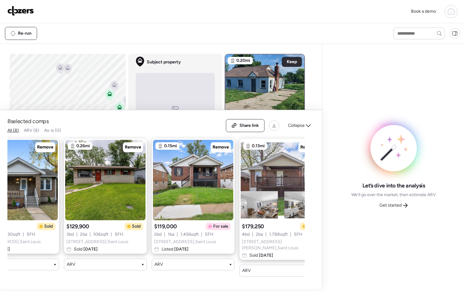
scroll to position [0, 410]
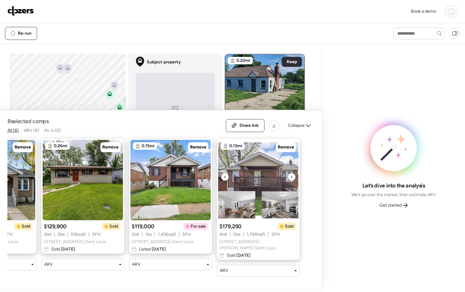
click at [293, 177] on icon at bounding box center [292, 176] width 2 height 7
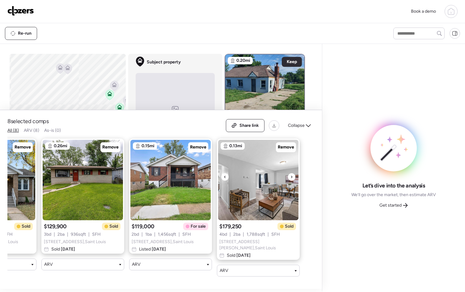
click at [293, 177] on icon at bounding box center [292, 176] width 2 height 7
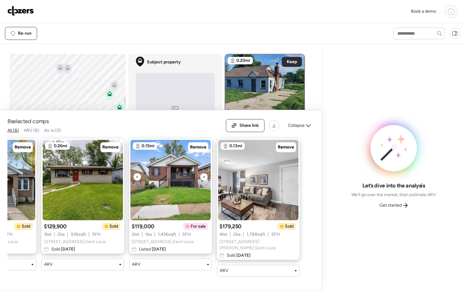
click at [204, 179] on icon at bounding box center [204, 176] width 2 height 7
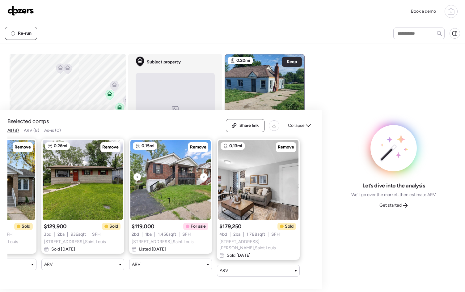
click at [204, 179] on icon at bounding box center [204, 176] width 2 height 7
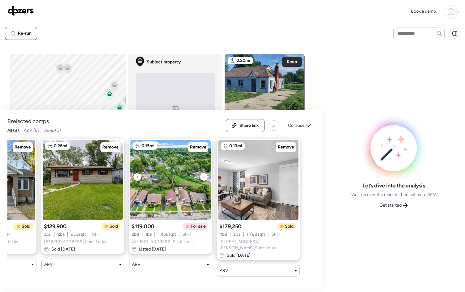
click at [204, 179] on icon at bounding box center [204, 176] width 2 height 7
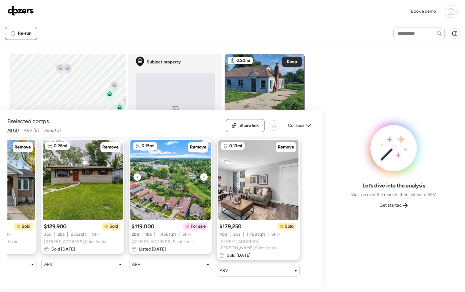
click at [204, 179] on icon at bounding box center [204, 176] width 2 height 7
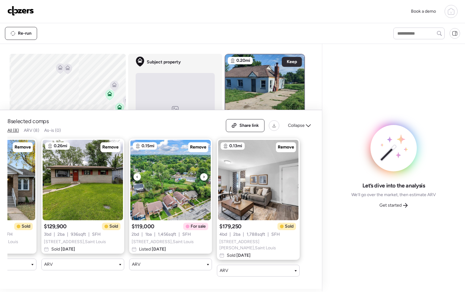
click at [204, 179] on icon at bounding box center [204, 176] width 2 height 7
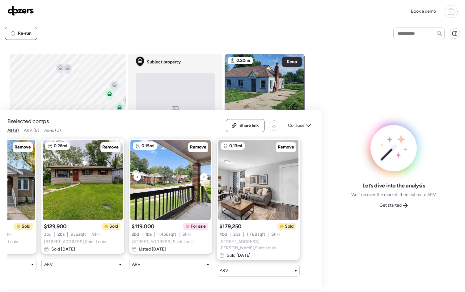
click at [204, 179] on icon at bounding box center [204, 176] width 2 height 7
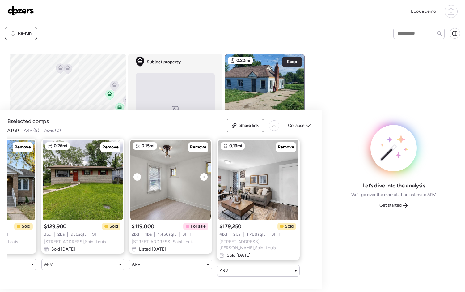
click at [204, 179] on icon at bounding box center [204, 176] width 2 height 7
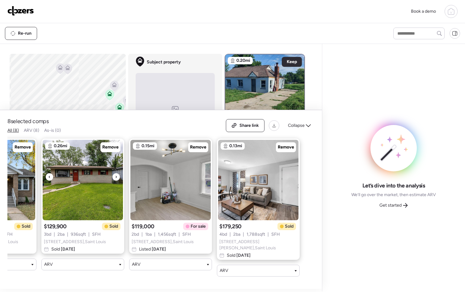
click at [116, 178] on icon at bounding box center [116, 176] width 2 height 7
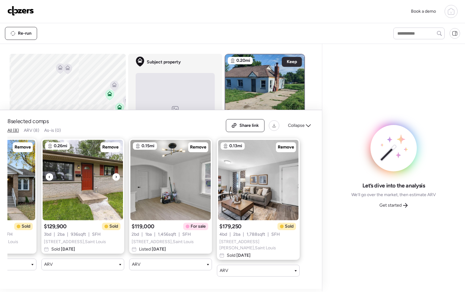
click at [116, 178] on icon at bounding box center [116, 176] width 2 height 7
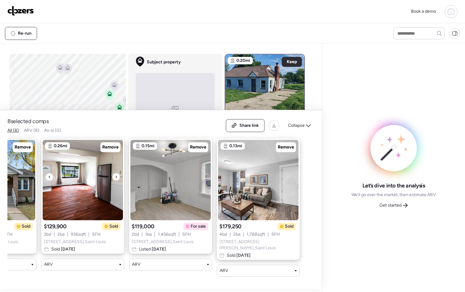
click at [116, 178] on icon at bounding box center [116, 176] width 2 height 7
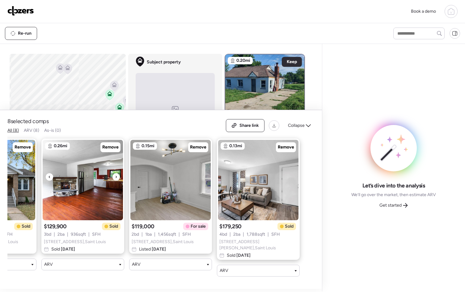
click at [116, 178] on icon at bounding box center [116, 176] width 2 height 7
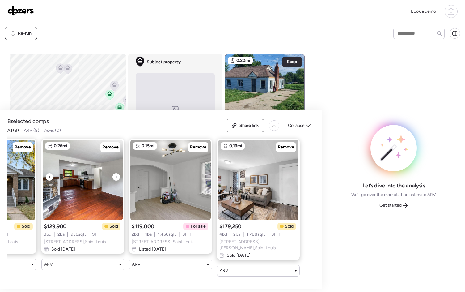
click at [116, 178] on icon at bounding box center [116, 176] width 2 height 7
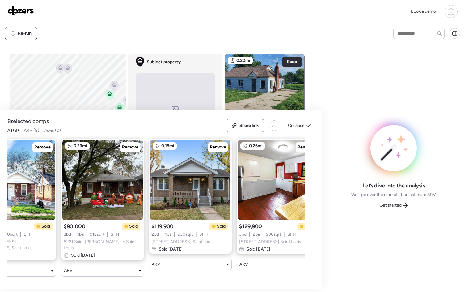
scroll to position [0, 207]
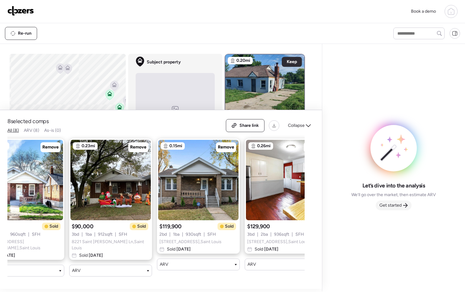
click at [392, 203] on span "Get started" at bounding box center [391, 205] width 22 height 6
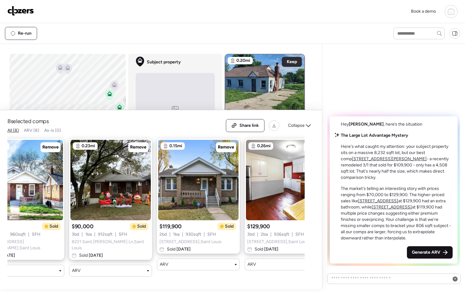
click at [426, 250] on span "Generate ARV" at bounding box center [426, 252] width 28 height 6
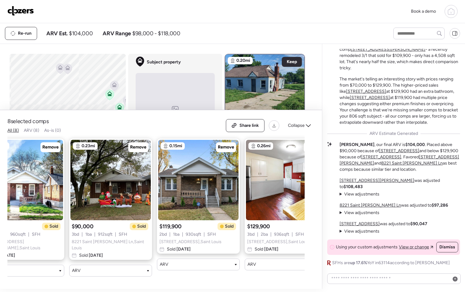
click at [19, 7] on img at bounding box center [20, 11] width 27 height 10
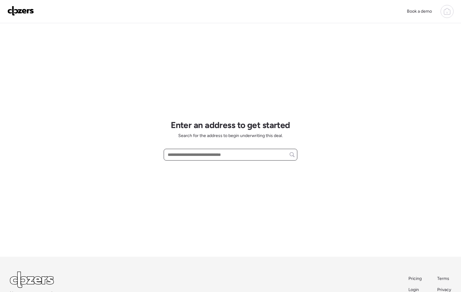
click at [195, 153] on input "text" at bounding box center [230, 154] width 128 height 9
paste input "**********"
drag, startPoint x: 247, startPoint y: 155, endPoint x: 161, endPoint y: 151, distance: 85.7
click at [161, 151] on div "**********" at bounding box center [230, 166] width 461 height 333
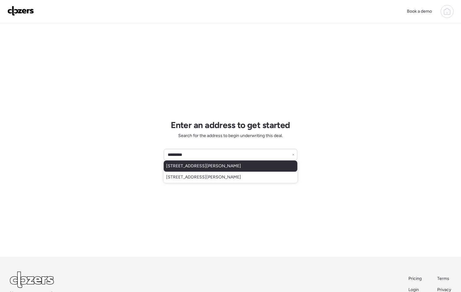
click at [201, 168] on span "[STREET_ADDRESS][PERSON_NAME]" at bounding box center [203, 166] width 75 height 6
type input "**********"
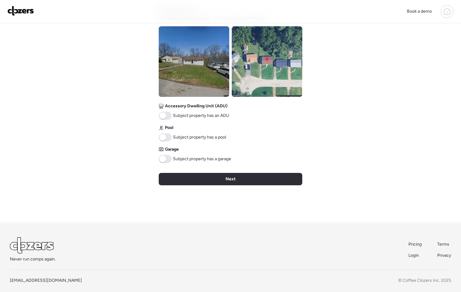
scroll to position [231, 0]
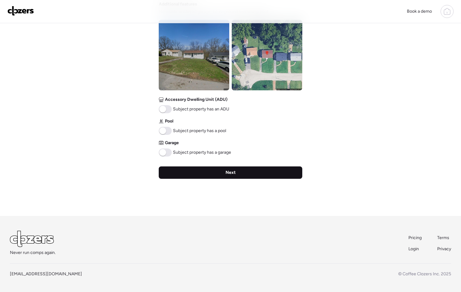
click at [232, 174] on span "Next" at bounding box center [230, 172] width 10 height 6
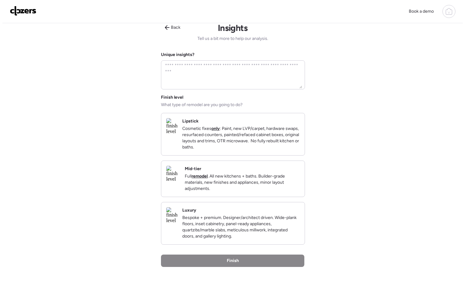
scroll to position [0, 0]
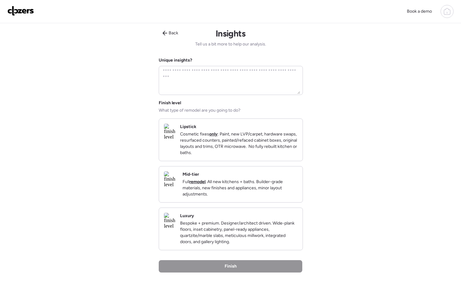
click at [238, 192] on p "Full remodel . All new kitchens + baths. Builder-grade materials, new finishes …" at bounding box center [239, 188] width 115 height 19
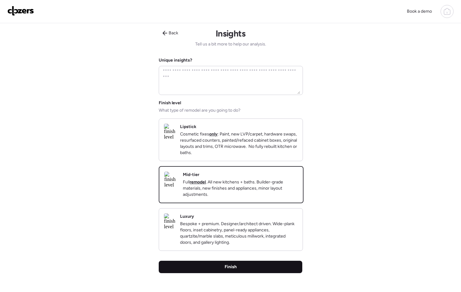
click at [260, 273] on div "Finish" at bounding box center [230, 267] width 143 height 12
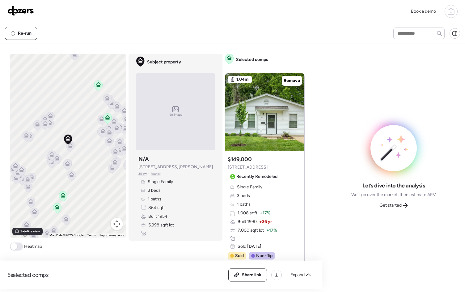
click at [16, 246] on span at bounding box center [16, 246] width 13 height 8
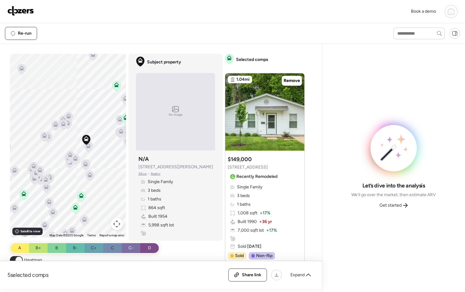
drag, startPoint x: 93, startPoint y: 179, endPoint x: 114, endPoint y: 180, distance: 21.7
click at [114, 180] on div "To activate drag with keyboard, press Alt + Enter. Once in keyboard drag state,…" at bounding box center [68, 146] width 116 height 184
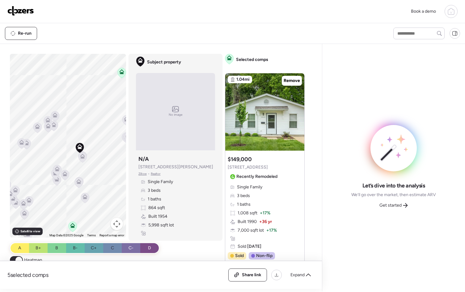
drag, startPoint x: 94, startPoint y: 172, endPoint x: 91, endPoint y: 214, distance: 42.5
click at [91, 215] on div "To activate drag with keyboard, press Alt + Enter. Once in keyboard drag state,…" at bounding box center [68, 146] width 116 height 184
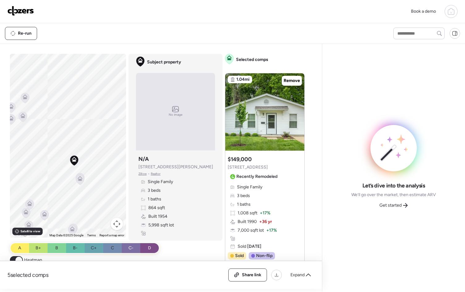
click at [78, 179] on icon at bounding box center [80, 180] width 4 height 2
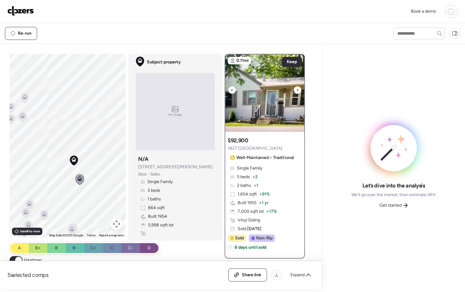
click at [297, 88] on icon at bounding box center [298, 89] width 2 height 7
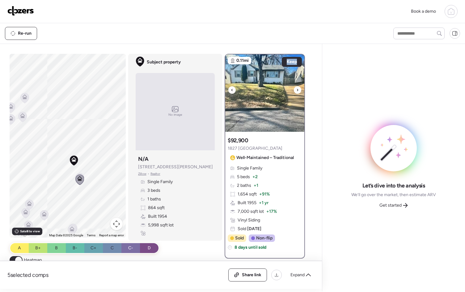
click at [297, 88] on icon at bounding box center [298, 89] width 2 height 7
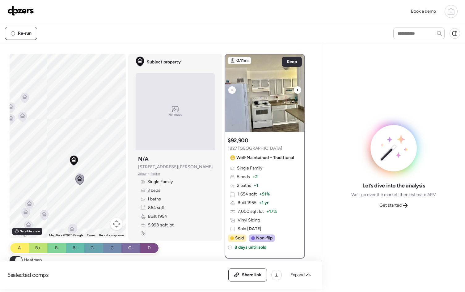
click at [297, 88] on icon at bounding box center [298, 89] width 2 height 7
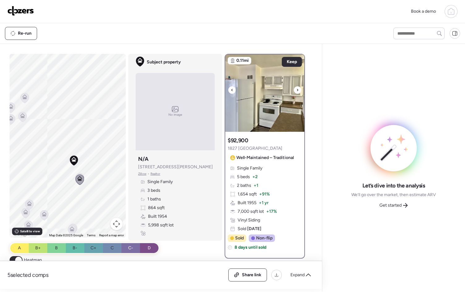
click at [297, 88] on icon at bounding box center [298, 89] width 2 height 7
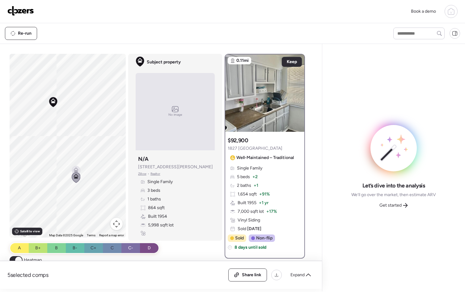
click at [75, 168] on icon at bounding box center [76, 169] width 5 height 5
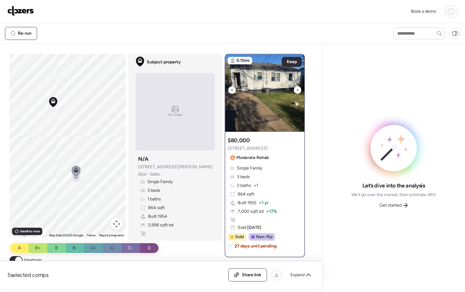
click at [298, 89] on div at bounding box center [297, 89] width 7 height 7
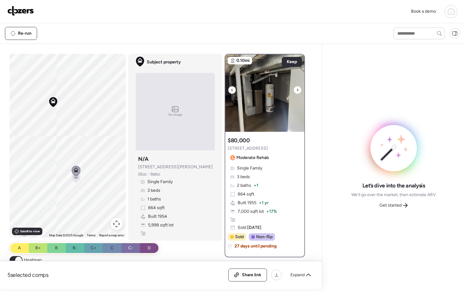
click at [298, 89] on div at bounding box center [297, 89] width 7 height 7
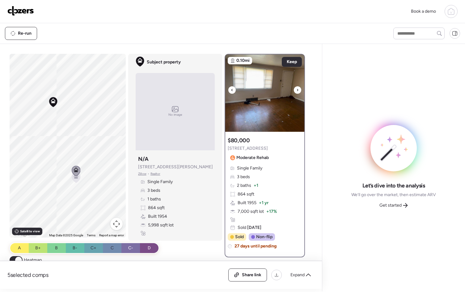
click at [298, 89] on div at bounding box center [297, 89] width 7 height 7
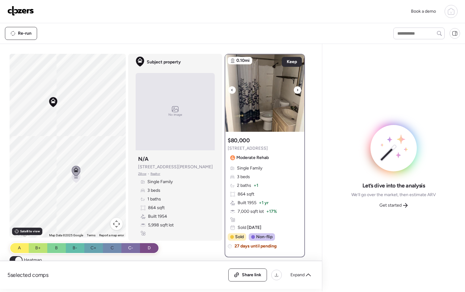
click at [298, 89] on div at bounding box center [297, 89] width 7 height 7
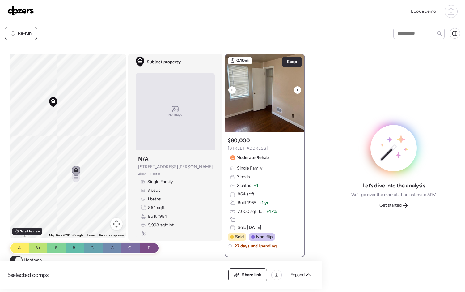
click at [298, 89] on div at bounding box center [297, 89] width 7 height 7
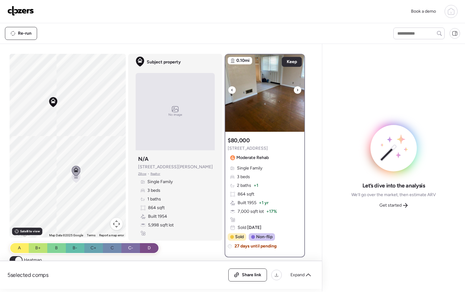
click at [298, 89] on div at bounding box center [297, 89] width 7 height 7
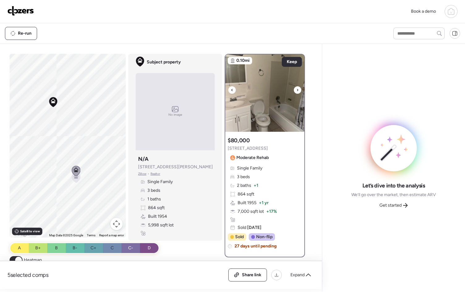
click at [298, 89] on div at bounding box center [297, 89] width 7 height 7
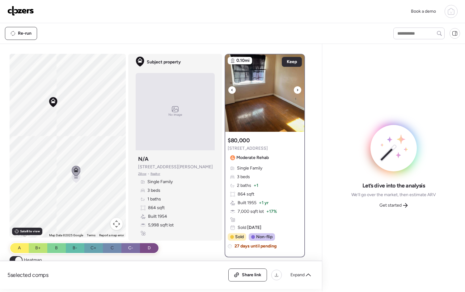
click at [298, 89] on div at bounding box center [297, 89] width 7 height 7
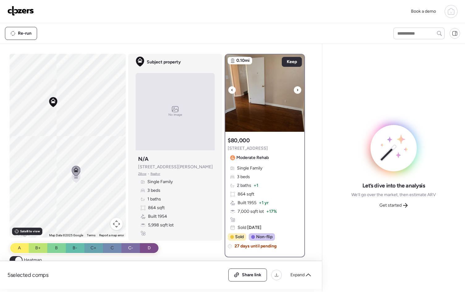
click at [298, 89] on div at bounding box center [297, 89] width 7 height 7
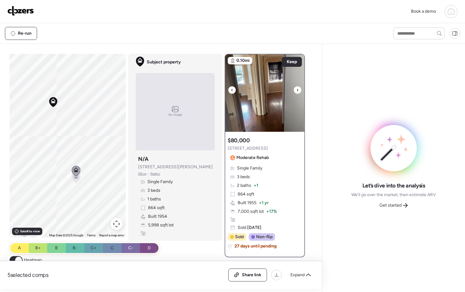
click at [298, 89] on div at bounding box center [297, 89] width 7 height 7
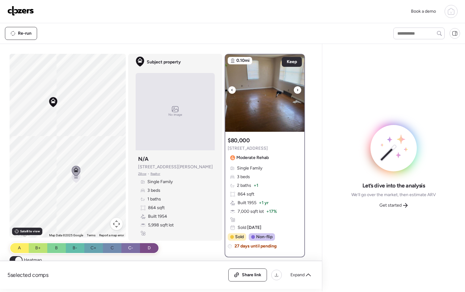
click at [298, 89] on div at bounding box center [297, 89] width 7 height 7
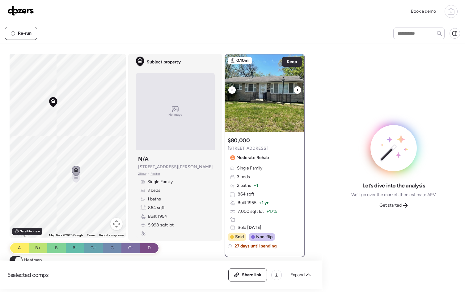
click at [298, 89] on div at bounding box center [297, 89] width 7 height 7
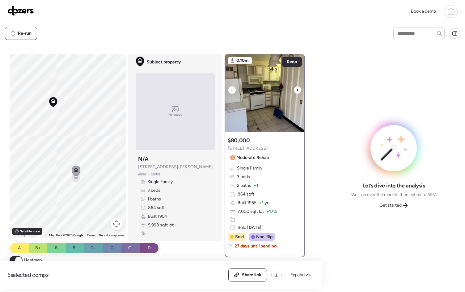
click at [298, 90] on div at bounding box center [297, 89] width 7 height 7
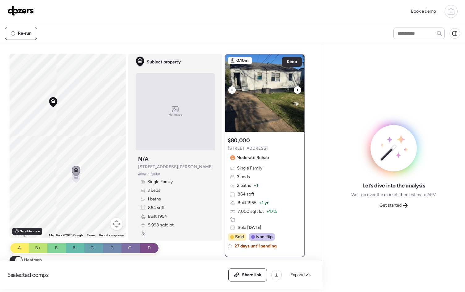
click at [298, 89] on div at bounding box center [297, 89] width 7 height 7
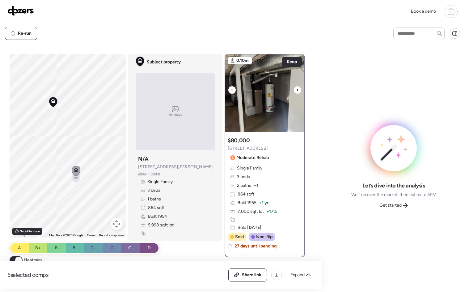
click at [298, 89] on div at bounding box center [297, 89] width 7 height 7
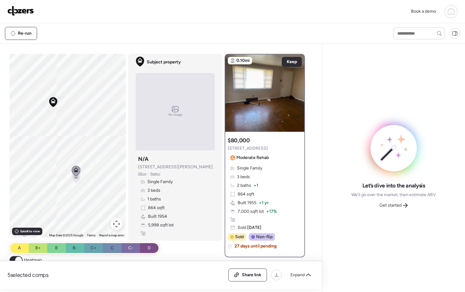
click at [74, 178] on icon at bounding box center [76, 178] width 4 height 2
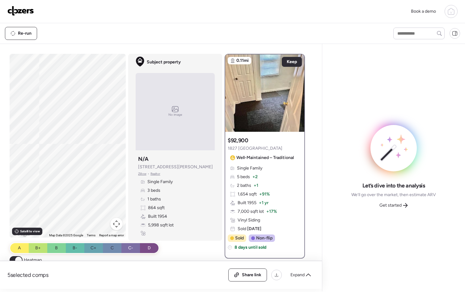
drag, startPoint x: 96, startPoint y: 192, endPoint x: 139, endPoint y: 192, distance: 42.7
click at [169, 200] on div "To activate drag with keyboard, press Alt + Enter. Once in keyboard drag state,…" at bounding box center [160, 171] width 301 height 235
drag, startPoint x: 53, startPoint y: 169, endPoint x: 86, endPoint y: 204, distance: 48.3
click at [86, 204] on div "To activate drag with keyboard, press Alt + Enter. Once in keyboard drag state,…" at bounding box center [68, 146] width 116 height 184
click at [58, 157] on icon at bounding box center [60, 158] width 5 height 3
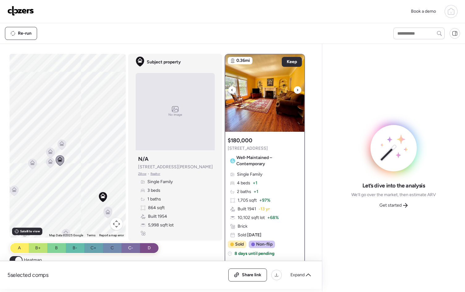
click at [294, 88] on div at bounding box center [297, 89] width 7 height 7
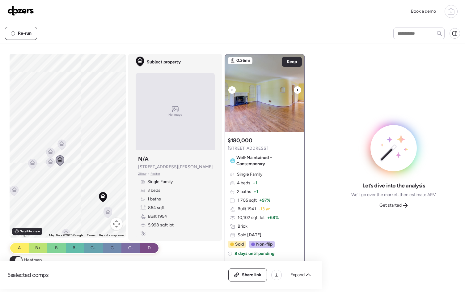
click at [297, 88] on icon at bounding box center [298, 89] width 2 height 7
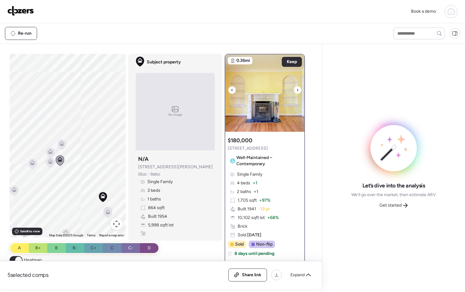
click at [297, 88] on icon at bounding box center [298, 89] width 2 height 7
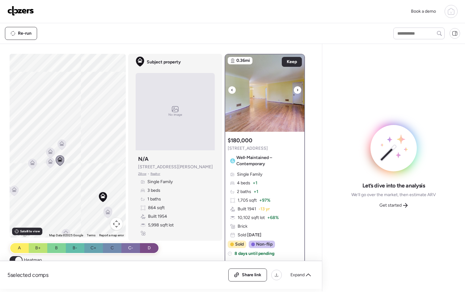
click at [297, 88] on icon at bounding box center [298, 89] width 2 height 7
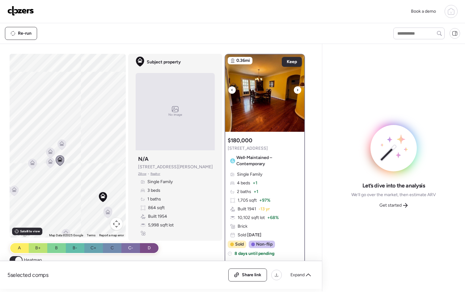
click at [297, 88] on icon at bounding box center [298, 89] width 2 height 7
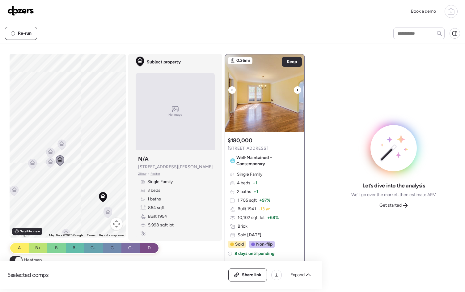
click at [297, 88] on icon at bounding box center [298, 89] width 2 height 7
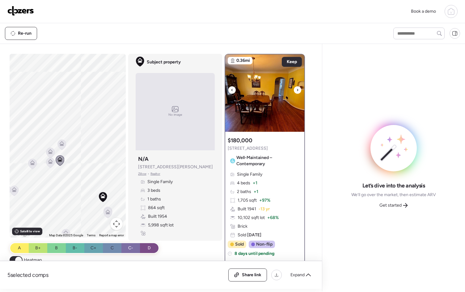
click at [297, 88] on icon at bounding box center [298, 89] width 2 height 7
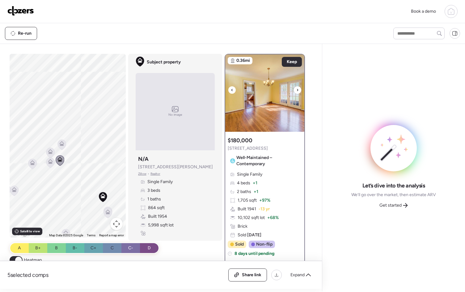
click at [297, 88] on icon at bounding box center [298, 89] width 2 height 7
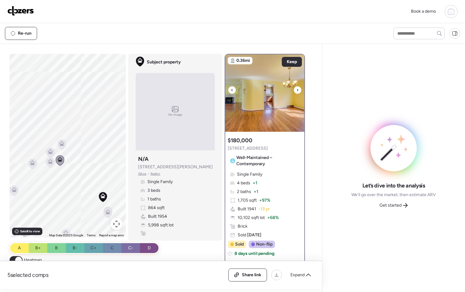
click at [297, 88] on icon at bounding box center [298, 89] width 2 height 7
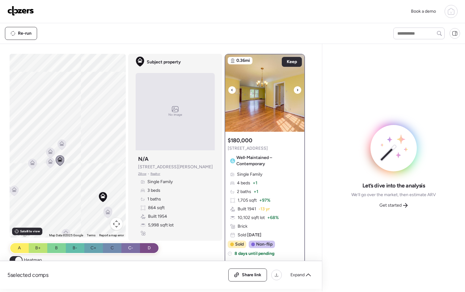
click at [297, 88] on icon at bounding box center [298, 89] width 2 height 7
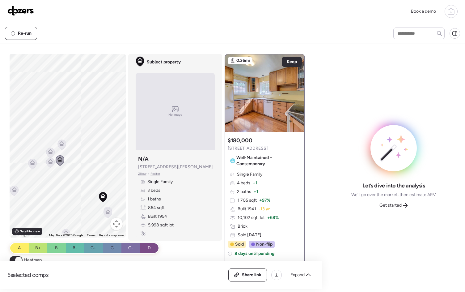
click at [31, 162] on icon at bounding box center [32, 161] width 5 height 3
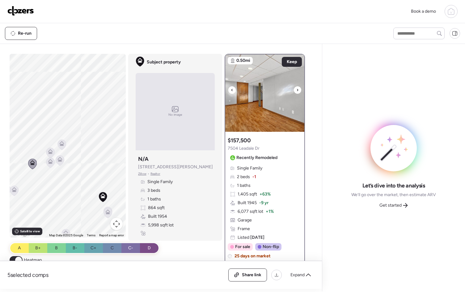
click at [297, 91] on icon at bounding box center [297, 90] width 1 height 2
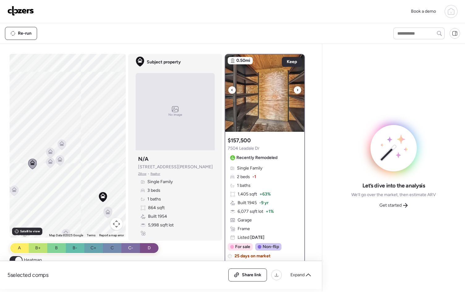
click at [297, 91] on icon at bounding box center [297, 90] width 1 height 2
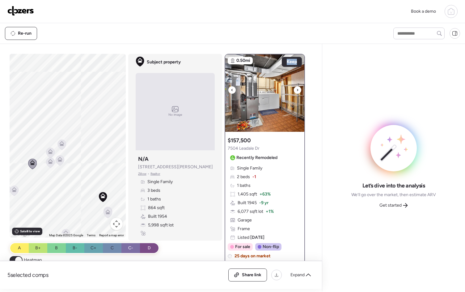
click at [297, 91] on icon at bounding box center [297, 90] width 1 height 2
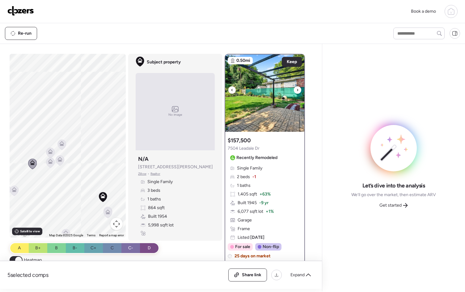
click at [297, 91] on icon at bounding box center [297, 90] width 1 height 2
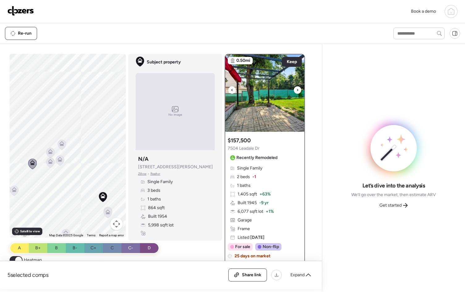
click at [297, 91] on icon at bounding box center [297, 90] width 1 height 2
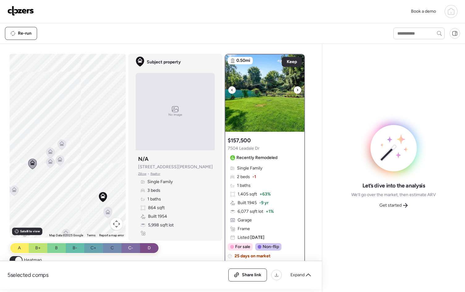
click at [297, 91] on icon at bounding box center [297, 90] width 1 height 2
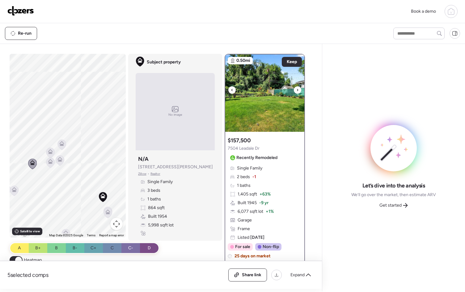
click at [297, 91] on icon at bounding box center [297, 90] width 1 height 2
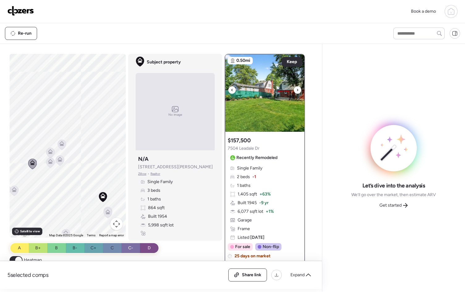
click at [286, 91] on img at bounding box center [264, 92] width 79 height 77
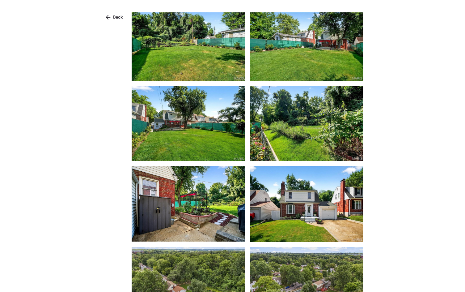
scroll to position [1063, 0]
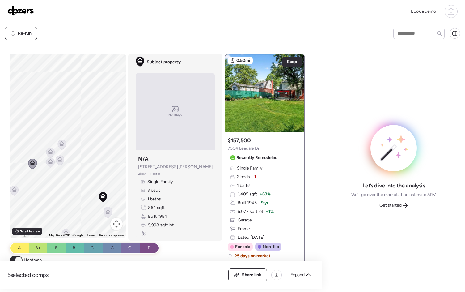
click at [48, 162] on icon at bounding box center [50, 163] width 4 height 2
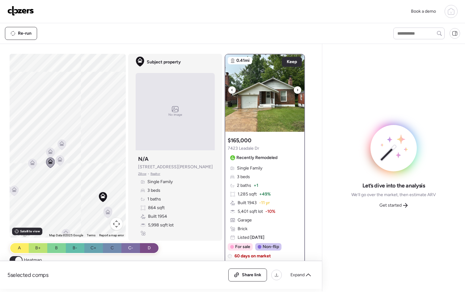
click at [275, 102] on img at bounding box center [264, 92] width 79 height 77
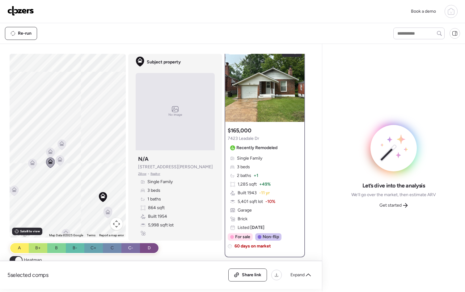
scroll to position [22, 0]
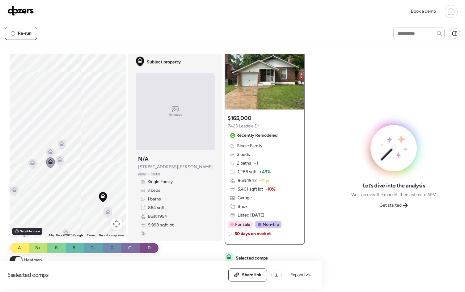
click at [62, 142] on icon at bounding box center [62, 145] width 8 height 10
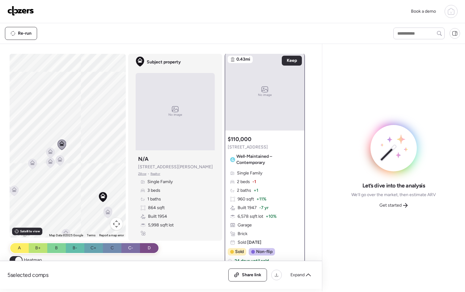
scroll to position [0, 0]
click at [50, 151] on icon at bounding box center [50, 151] width 5 height 5
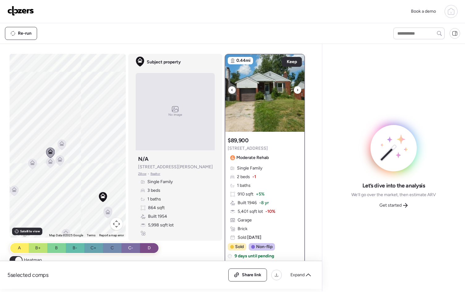
click at [289, 112] on img at bounding box center [264, 92] width 79 height 77
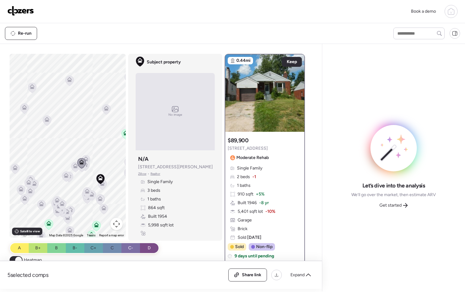
click at [107, 106] on icon at bounding box center [106, 110] width 8 height 10
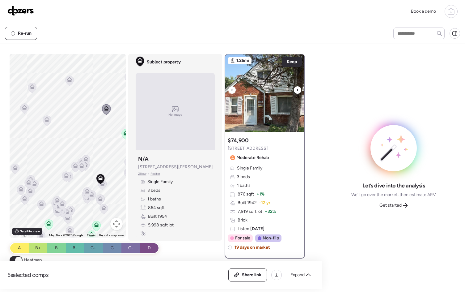
click at [297, 91] on icon at bounding box center [298, 89] width 2 height 7
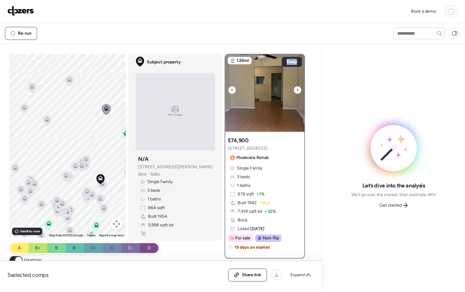
click at [297, 91] on icon at bounding box center [298, 89] width 2 height 7
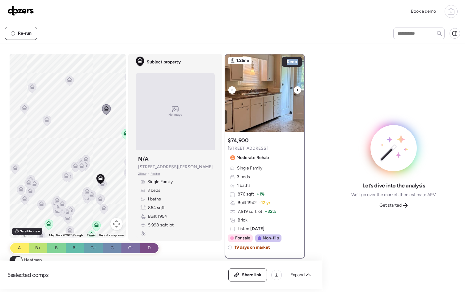
click at [297, 91] on icon at bounding box center [298, 89] width 2 height 7
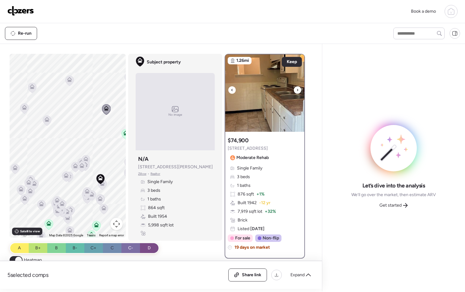
click at [297, 91] on icon at bounding box center [298, 89] width 2 height 7
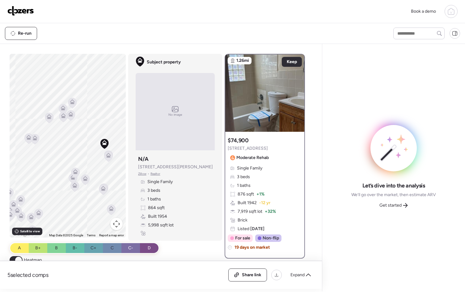
drag, startPoint x: 86, startPoint y: 176, endPoint x: 75, endPoint y: 148, distance: 30.0
click at [75, 148] on div "To activate drag with keyboard, press Alt + Enter. Once in keyboard drag state,…" at bounding box center [68, 146] width 116 height 184
click at [82, 176] on icon at bounding box center [83, 177] width 4 height 2
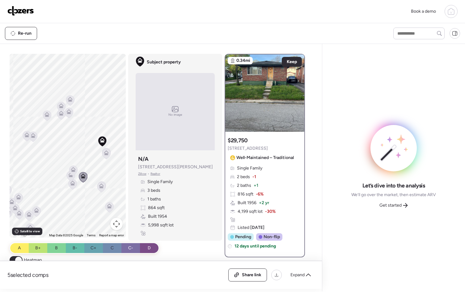
click at [71, 169] on icon at bounding box center [73, 169] width 5 height 5
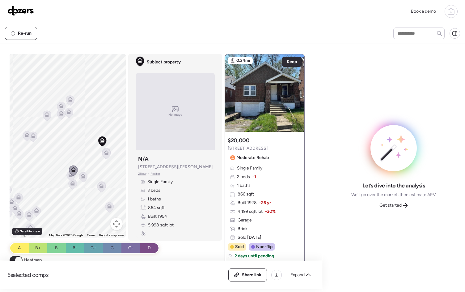
click at [69, 176] on icon at bounding box center [73, 170] width 9 height 11
click at [68, 176] on icon at bounding box center [70, 174] width 5 height 5
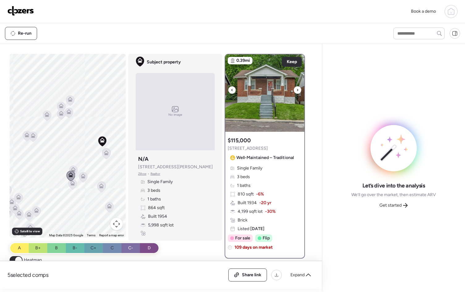
click at [297, 91] on icon at bounding box center [298, 89] width 2 height 7
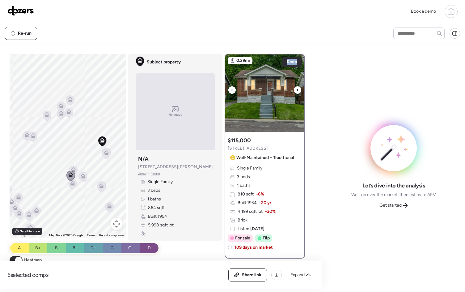
click at [297, 91] on icon at bounding box center [298, 89] width 2 height 7
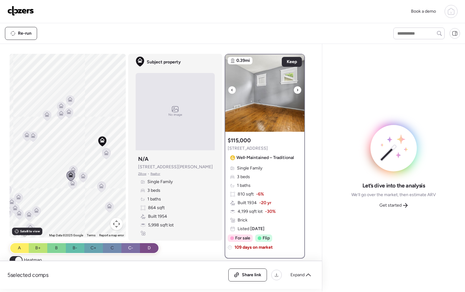
click at [297, 91] on icon at bounding box center [298, 89] width 2 height 7
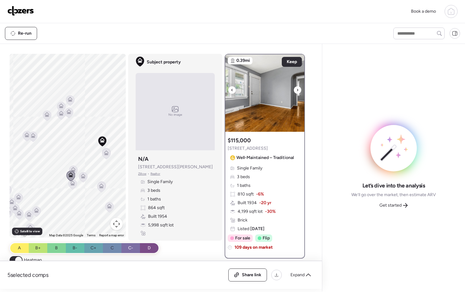
click at [297, 91] on icon at bounding box center [298, 89] width 2 height 7
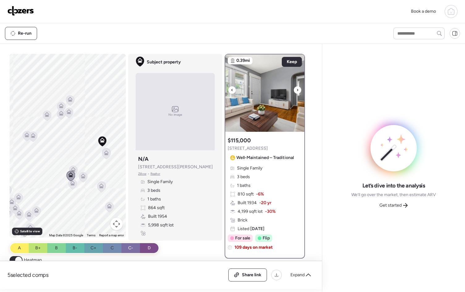
click at [297, 91] on icon at bounding box center [298, 89] width 2 height 7
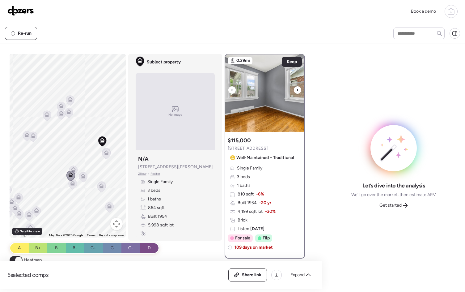
click at [297, 91] on icon at bounding box center [298, 89] width 2 height 7
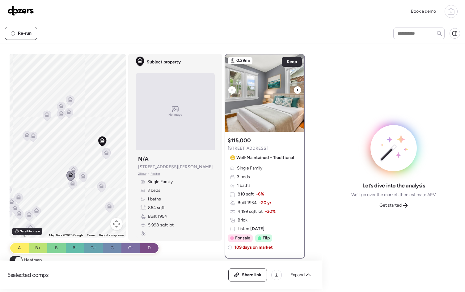
click at [297, 91] on icon at bounding box center [298, 89] width 2 height 7
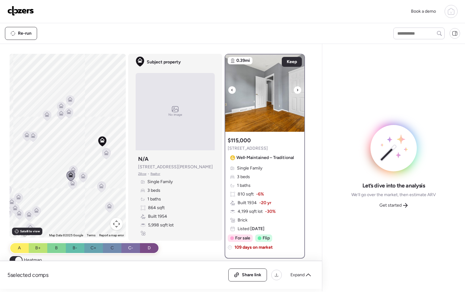
click at [297, 91] on icon at bounding box center [298, 89] width 2 height 7
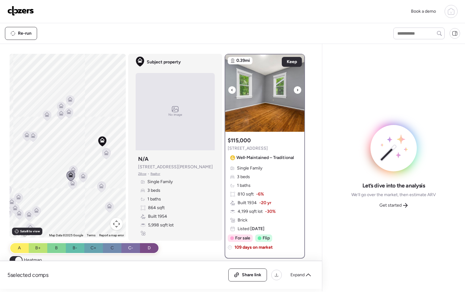
click at [297, 91] on icon at bounding box center [298, 89] width 2 height 7
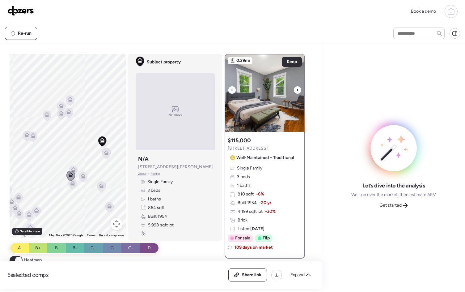
click at [297, 91] on icon at bounding box center [298, 89] width 2 height 7
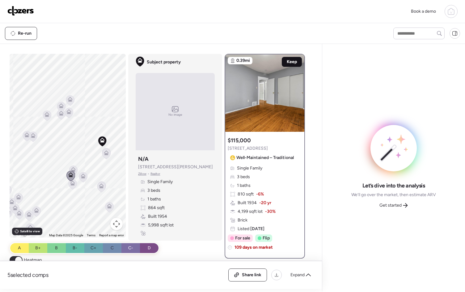
click at [289, 64] on span "Keep" at bounding box center [292, 62] width 10 height 6
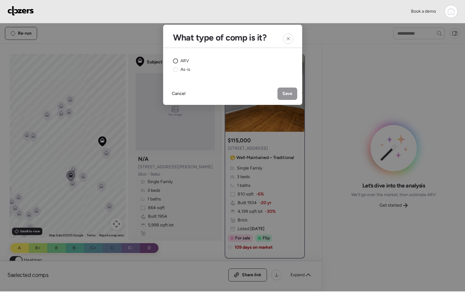
click at [174, 61] on circle at bounding box center [175, 61] width 5 height 5
click at [290, 98] on div "Save" at bounding box center [288, 94] width 20 height 12
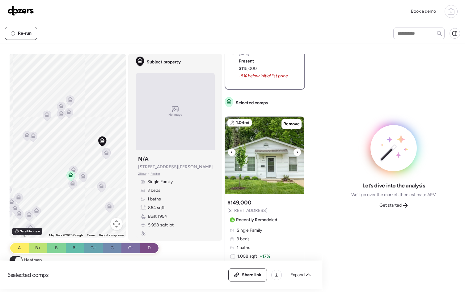
scroll to position [264, 0]
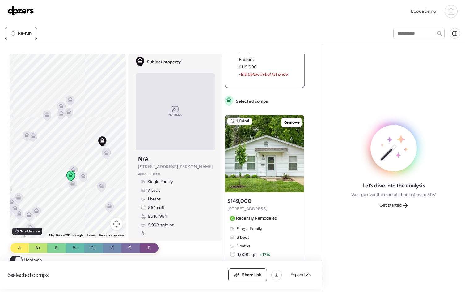
click at [73, 183] on icon at bounding box center [73, 184] width 8 height 10
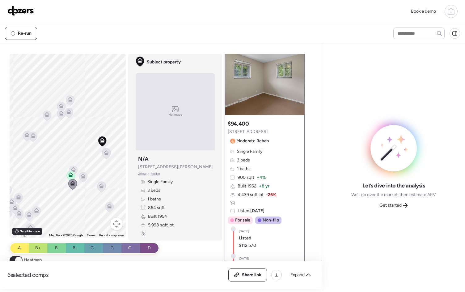
scroll to position [0, 0]
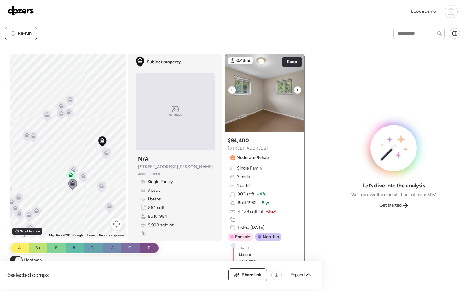
click at [297, 89] on icon at bounding box center [297, 90] width 1 height 2
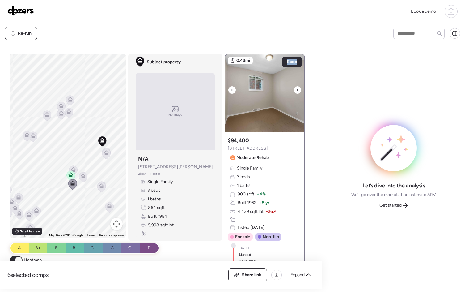
click at [297, 89] on icon at bounding box center [297, 90] width 1 height 2
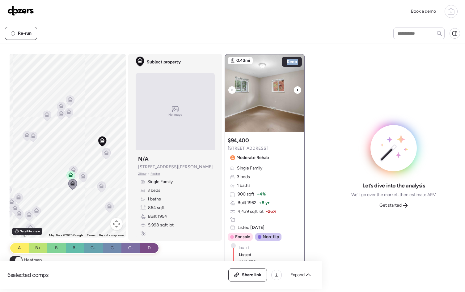
click at [297, 89] on icon at bounding box center [297, 90] width 1 height 2
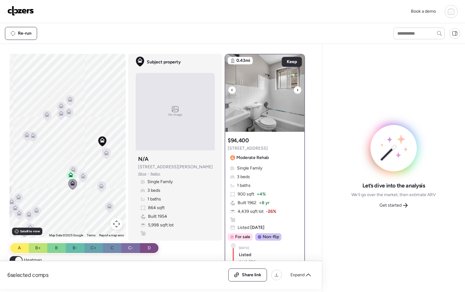
click at [297, 89] on icon at bounding box center [297, 90] width 1 height 2
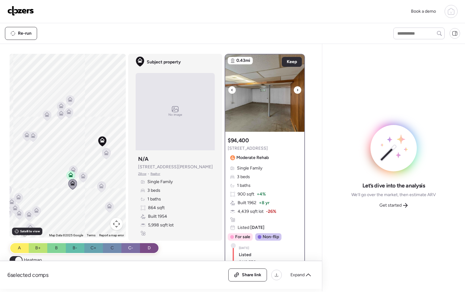
click at [297, 89] on icon at bounding box center [297, 90] width 1 height 2
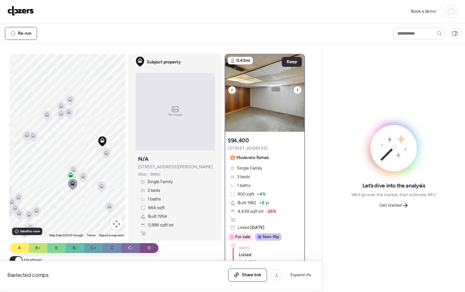
click at [297, 89] on icon at bounding box center [297, 90] width 1 height 2
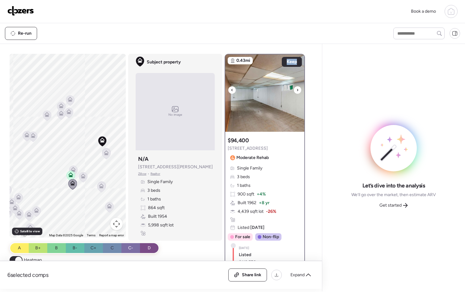
click at [297, 89] on icon at bounding box center [297, 90] width 1 height 2
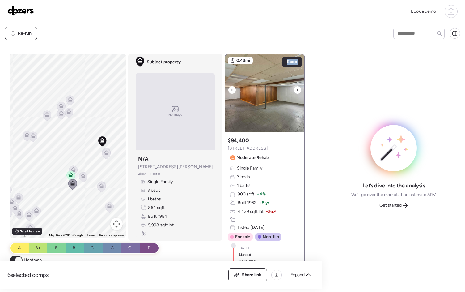
click at [297, 89] on icon at bounding box center [297, 90] width 1 height 2
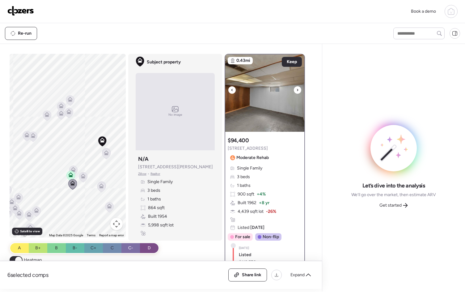
click at [297, 89] on icon at bounding box center [297, 90] width 1 height 2
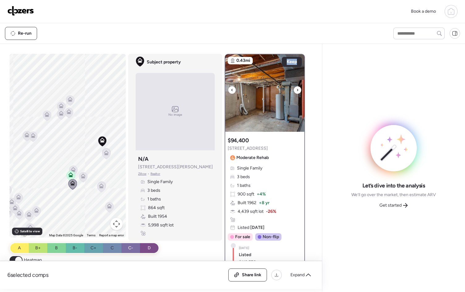
click at [297, 89] on icon at bounding box center [297, 90] width 1 height 2
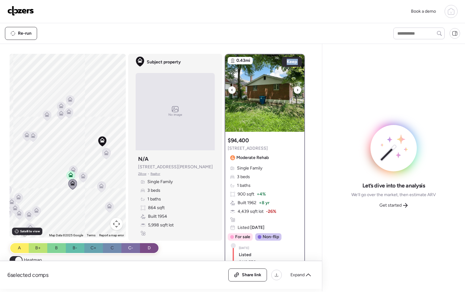
click at [297, 89] on icon at bounding box center [297, 90] width 1 height 2
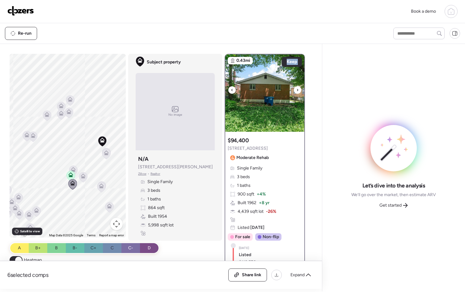
click at [297, 89] on icon at bounding box center [297, 90] width 1 height 2
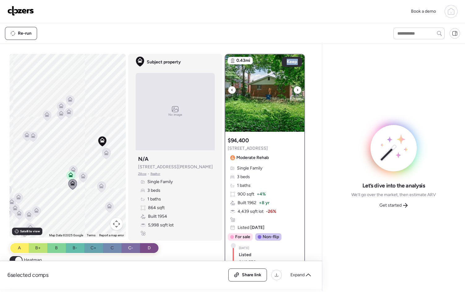
click at [297, 89] on icon at bounding box center [297, 90] width 1 height 2
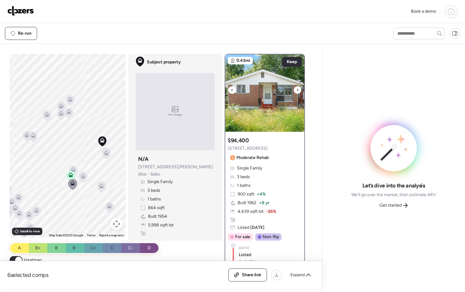
click at [297, 89] on icon at bounding box center [297, 90] width 1 height 2
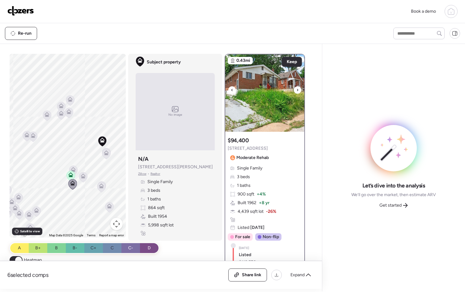
click at [297, 89] on icon at bounding box center [297, 90] width 1 height 2
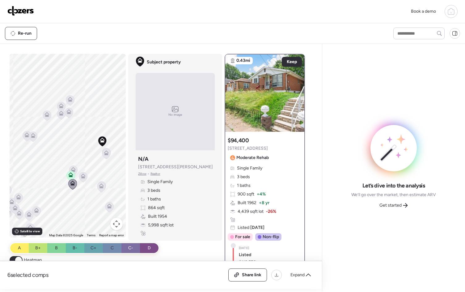
click at [99, 187] on icon at bounding box center [101, 187] width 4 height 2
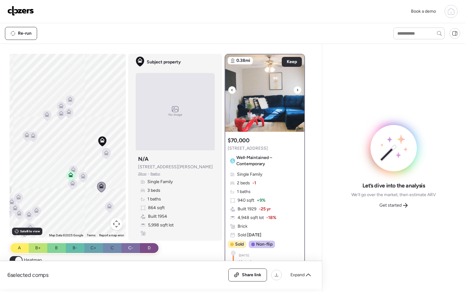
click at [297, 93] on icon at bounding box center [298, 89] width 2 height 7
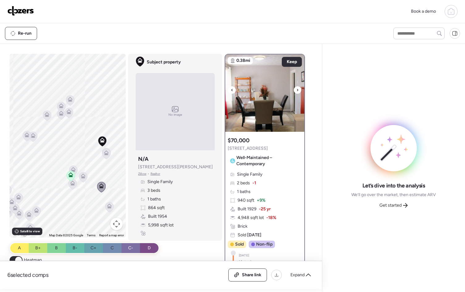
click at [280, 102] on img at bounding box center [264, 92] width 79 height 77
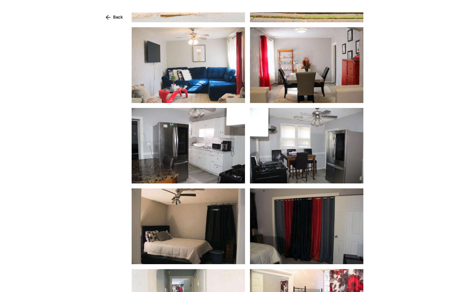
scroll to position [268, 0]
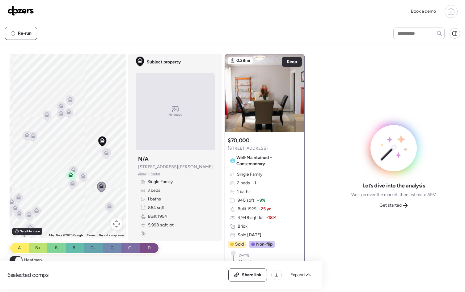
click at [109, 203] on icon at bounding box center [109, 207] width 8 height 10
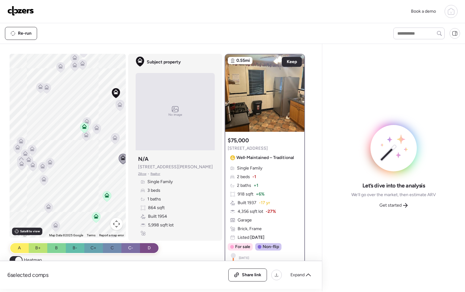
drag, startPoint x: 90, startPoint y: 165, endPoint x: 92, endPoint y: 138, distance: 27.4
click at [92, 138] on div "To activate drag with keyboard, press Alt + Enter. Once in keyboard drag state,…" at bounding box center [68, 146] width 116 height 184
click at [50, 160] on icon at bounding box center [50, 162] width 5 height 5
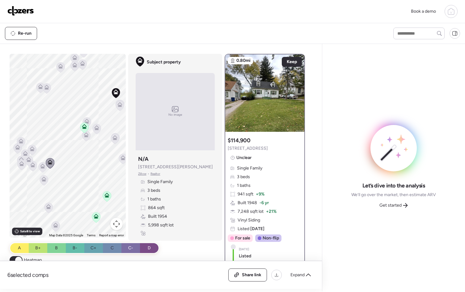
click at [266, 102] on div at bounding box center [264, 92] width 79 height 77
click at [255, 97] on div at bounding box center [264, 92] width 79 height 77
click at [256, 143] on div "$114,900 [STREET_ADDRESS] Unclear Single Family 3 beds 1 baths 941 sqft + 9% Bu…" at bounding box center [264, 225] width 79 height 183
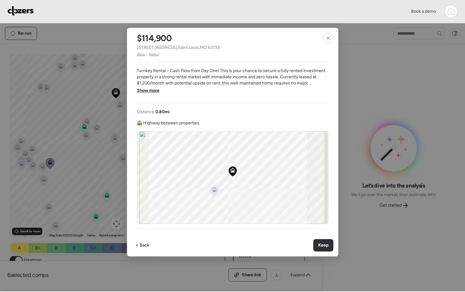
scroll to position [0, 0]
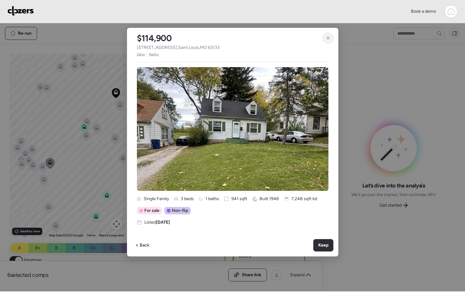
click at [327, 39] on icon at bounding box center [328, 37] width 3 height 3
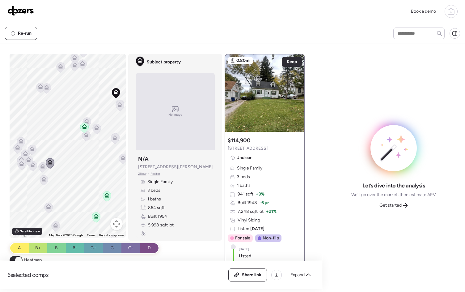
click at [262, 105] on div at bounding box center [264, 92] width 79 height 77
click at [43, 167] on icon at bounding box center [42, 166] width 5 height 5
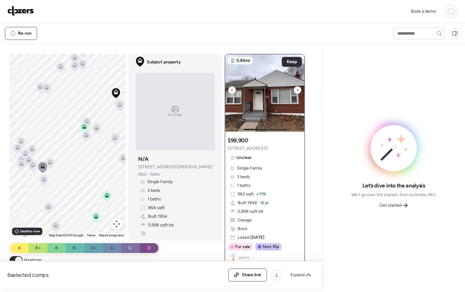
click at [280, 108] on img at bounding box center [264, 92] width 79 height 77
click at [31, 152] on icon at bounding box center [32, 150] width 8 height 10
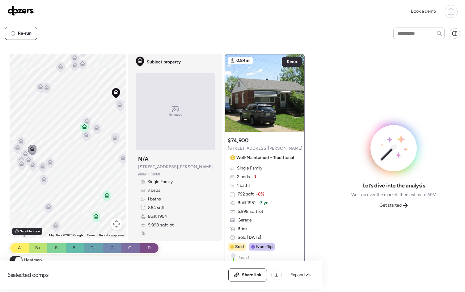
click at [31, 162] on icon at bounding box center [28, 161] width 9 height 11
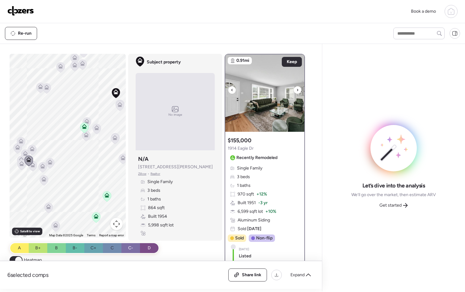
click at [297, 89] on icon at bounding box center [298, 89] width 2 height 7
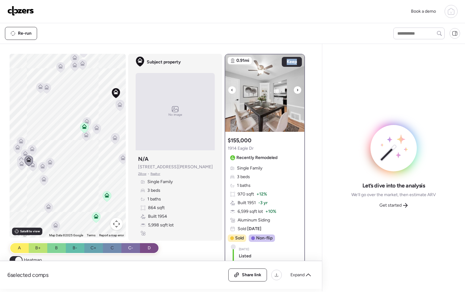
click at [297, 89] on icon at bounding box center [298, 89] width 2 height 7
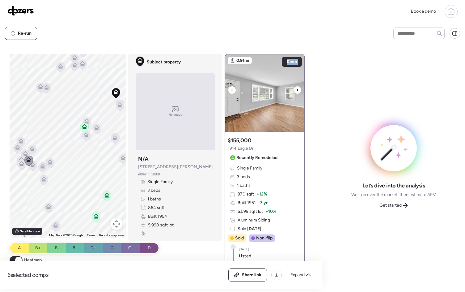
click at [297, 89] on icon at bounding box center [298, 89] width 2 height 7
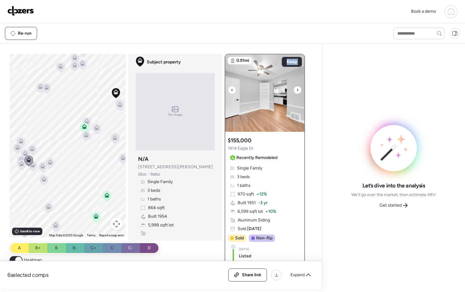
click at [297, 89] on icon at bounding box center [298, 89] width 2 height 7
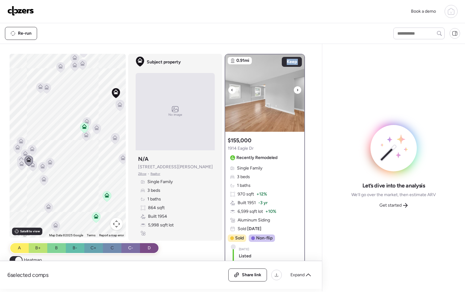
click at [297, 89] on icon at bounding box center [298, 89] width 2 height 7
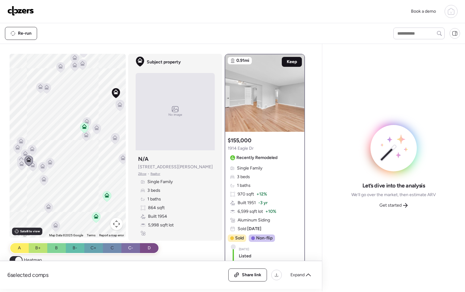
click at [295, 63] on div "Keep" at bounding box center [292, 62] width 20 height 10
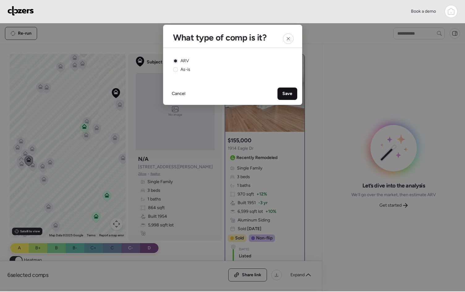
click at [284, 93] on span "Save" at bounding box center [288, 94] width 10 height 6
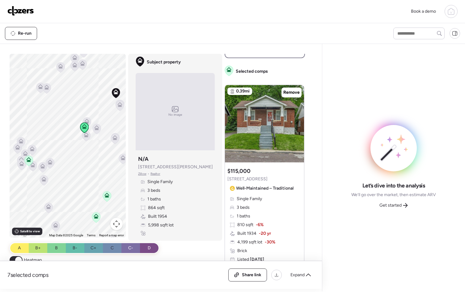
scroll to position [444, 0]
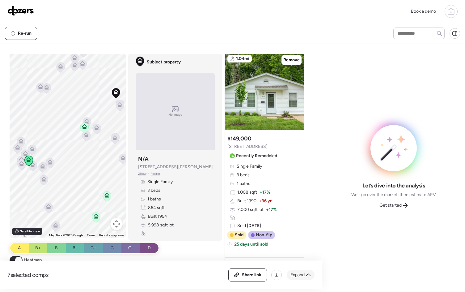
click at [302, 278] on div "Expand" at bounding box center [301, 275] width 28 height 10
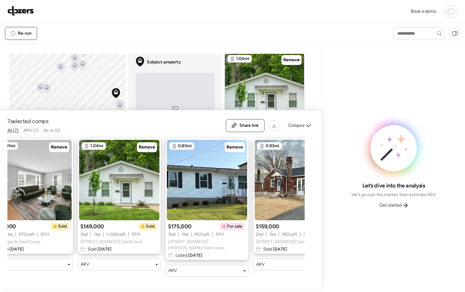
scroll to position [0, 111]
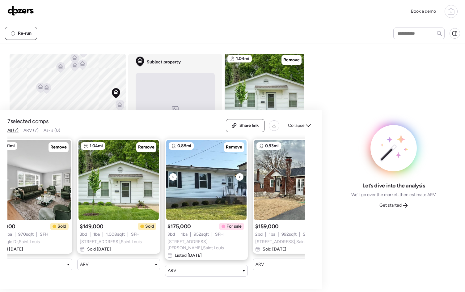
click at [242, 179] on div at bounding box center [239, 176] width 7 height 7
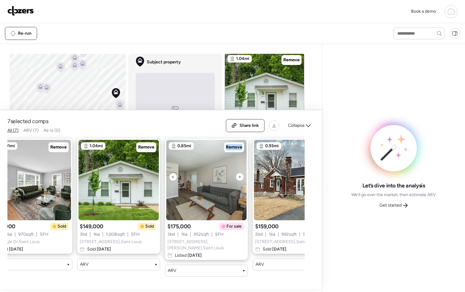
click at [242, 179] on div at bounding box center [239, 176] width 7 height 7
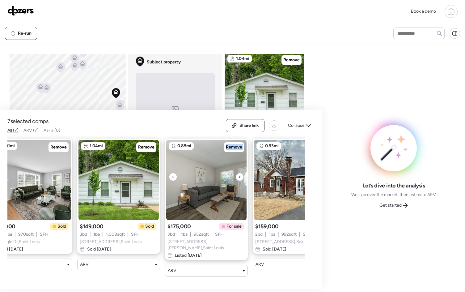
click at [242, 179] on div at bounding box center [239, 176] width 7 height 7
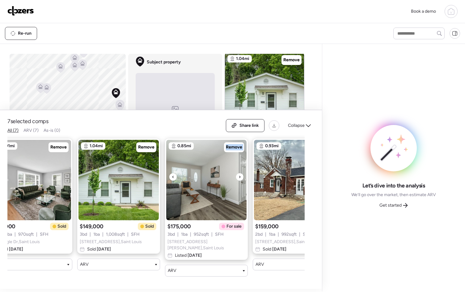
click at [242, 179] on div at bounding box center [239, 176] width 7 height 7
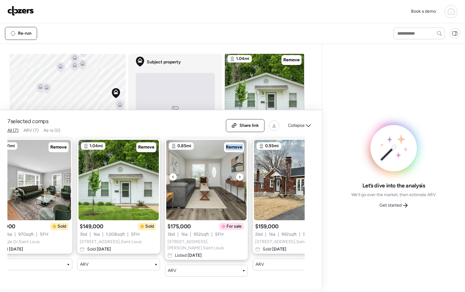
click at [242, 179] on div at bounding box center [239, 176] width 7 height 7
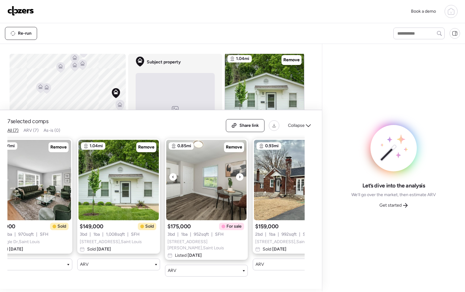
click at [242, 179] on div at bounding box center [239, 176] width 7 height 7
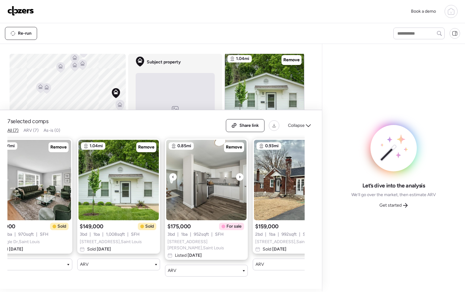
click at [241, 179] on div at bounding box center [239, 176] width 7 height 7
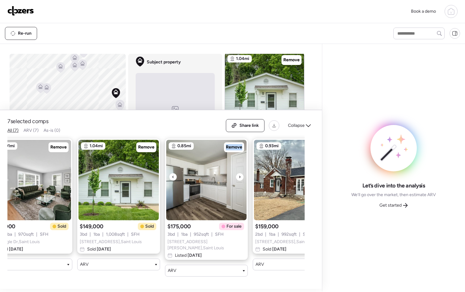
click at [241, 179] on div at bounding box center [239, 176] width 7 height 7
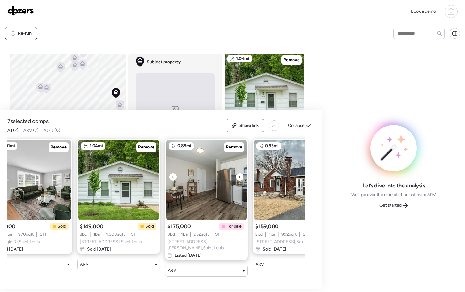
click at [241, 179] on div at bounding box center [239, 176] width 7 height 7
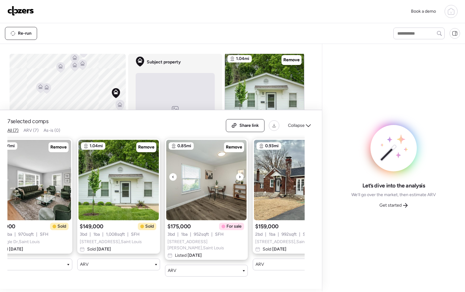
click at [241, 179] on div at bounding box center [239, 176] width 7 height 7
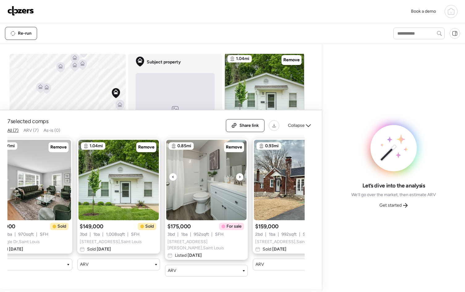
click at [241, 179] on div at bounding box center [239, 176] width 7 height 7
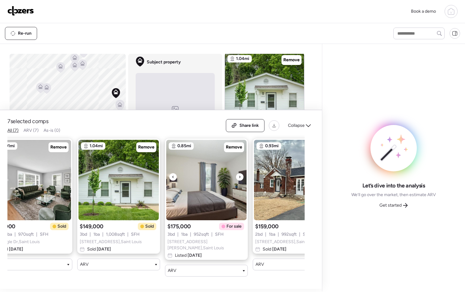
click at [241, 179] on div at bounding box center [239, 176] width 7 height 7
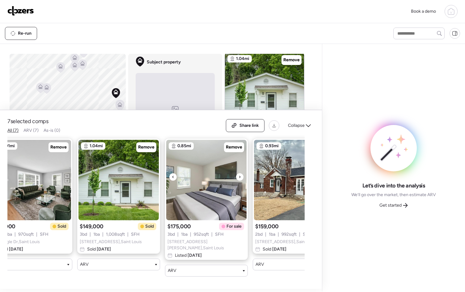
click at [241, 179] on div at bounding box center [239, 176] width 7 height 7
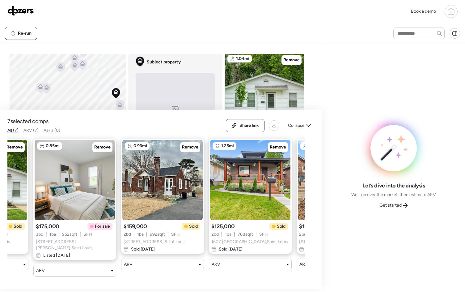
scroll to position [0, 243]
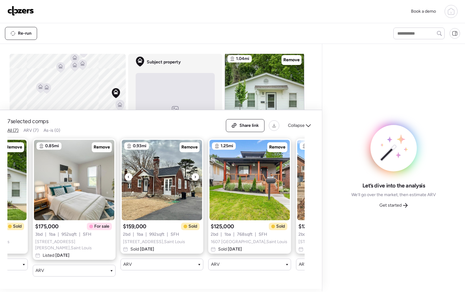
click at [196, 178] on icon at bounding box center [195, 177] width 1 height 2
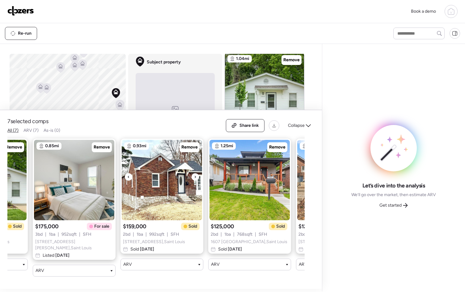
click at [196, 178] on icon at bounding box center [195, 177] width 1 height 2
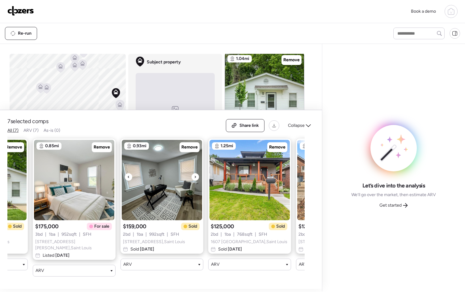
click at [196, 178] on icon at bounding box center [195, 177] width 1 height 2
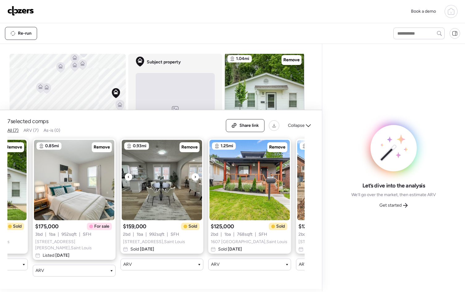
click at [196, 178] on icon at bounding box center [195, 177] width 1 height 2
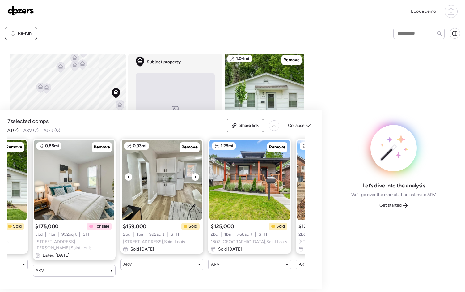
click at [196, 178] on icon at bounding box center [195, 177] width 1 height 2
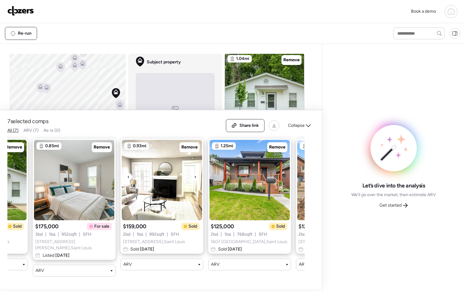
click at [196, 178] on icon at bounding box center [195, 177] width 1 height 2
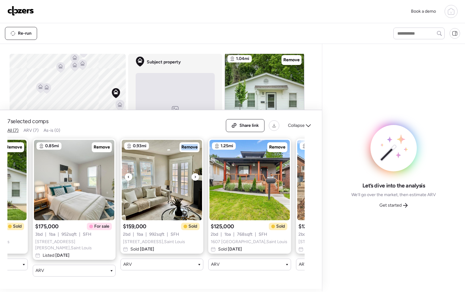
click at [196, 178] on icon at bounding box center [195, 177] width 1 height 2
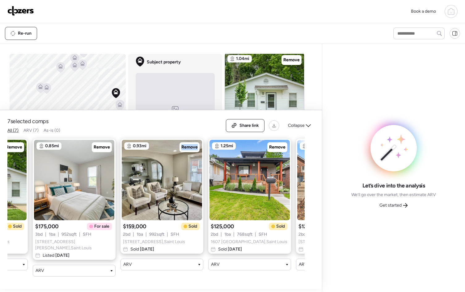
scroll to position [0, 322]
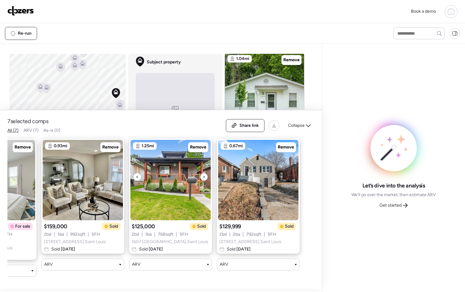
click at [206, 179] on div at bounding box center [203, 176] width 7 height 7
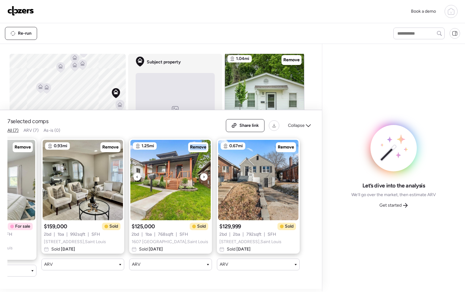
click at [206, 179] on div at bounding box center [203, 176] width 7 height 7
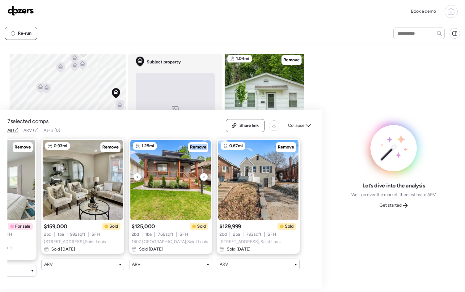
click at [206, 179] on div at bounding box center [203, 176] width 7 height 7
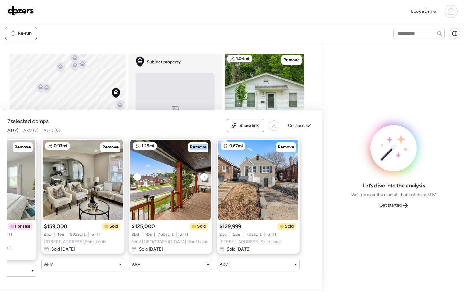
click at [206, 179] on div at bounding box center [203, 176] width 7 height 7
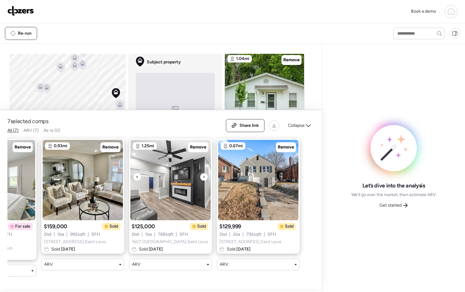
click at [206, 179] on div at bounding box center [203, 176] width 7 height 7
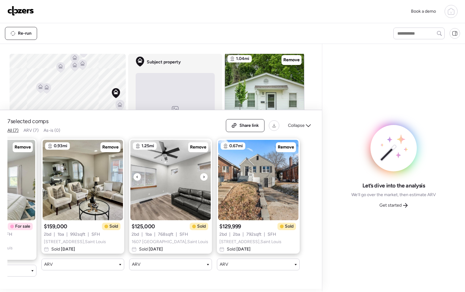
click at [206, 179] on div at bounding box center [203, 176] width 7 height 7
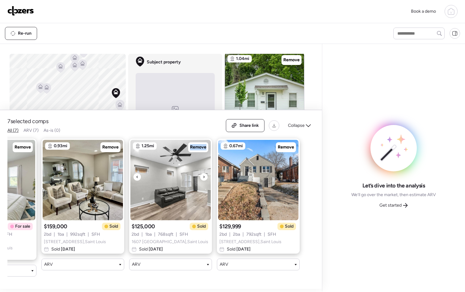
click at [206, 179] on div at bounding box center [203, 176] width 7 height 7
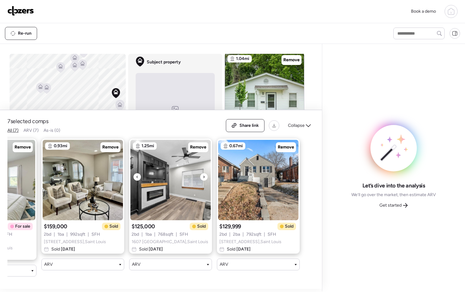
click at [206, 179] on div at bounding box center [203, 176] width 7 height 7
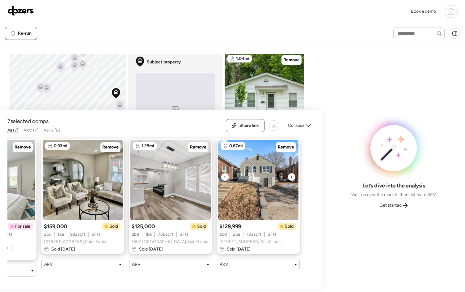
click at [294, 177] on div at bounding box center [291, 176] width 7 height 7
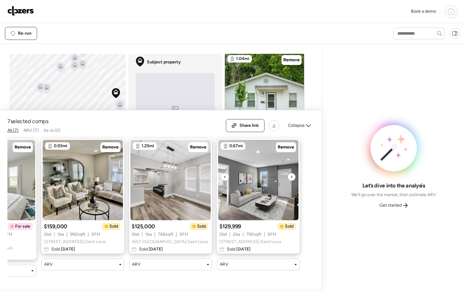
click at [294, 178] on div at bounding box center [291, 176] width 7 height 7
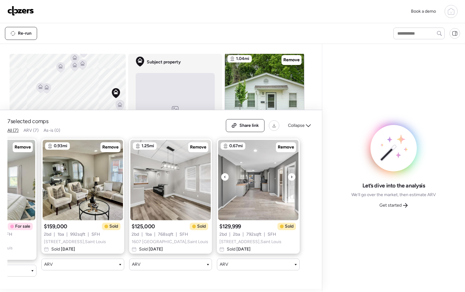
click at [294, 178] on div at bounding box center [291, 176] width 7 height 7
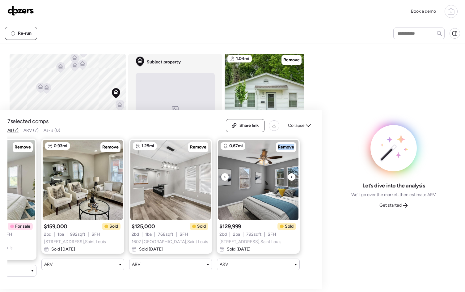
click at [294, 178] on div at bounding box center [291, 176] width 7 height 7
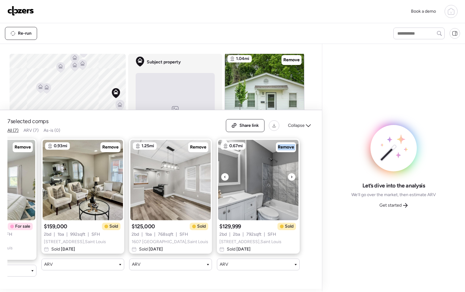
click at [294, 178] on div at bounding box center [291, 176] width 7 height 7
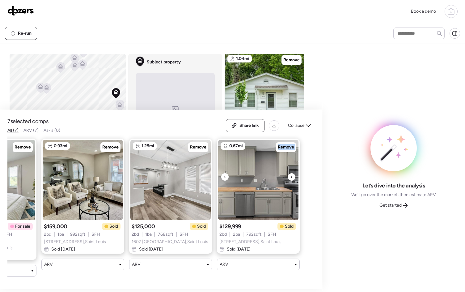
click at [294, 178] on div at bounding box center [291, 176] width 7 height 7
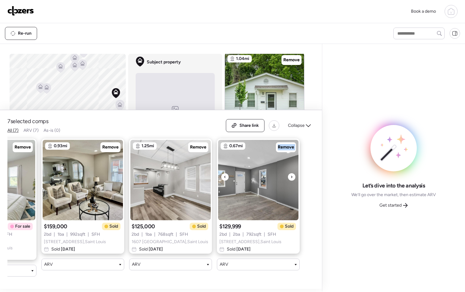
click at [294, 178] on div at bounding box center [291, 176] width 7 height 7
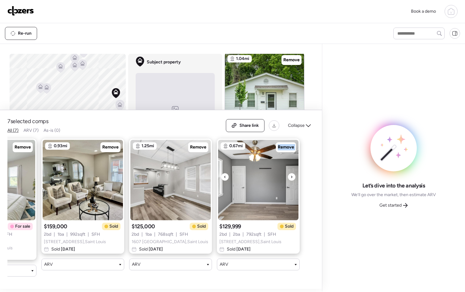
click at [294, 178] on div at bounding box center [291, 176] width 7 height 7
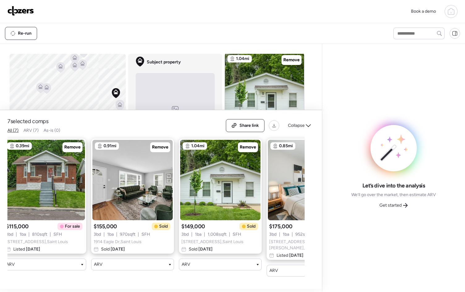
scroll to position [0, 0]
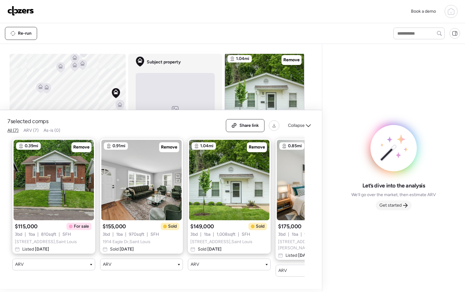
click at [386, 207] on span "Get started" at bounding box center [391, 205] width 22 height 6
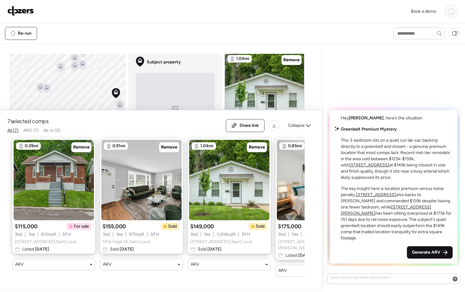
click at [430, 252] on span "Generate ARV" at bounding box center [426, 252] width 28 height 6
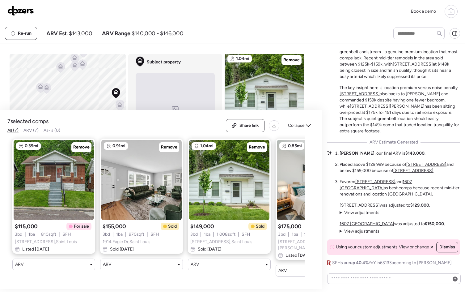
scroll to position [444, 0]
